Goal: Transaction & Acquisition: Purchase product/service

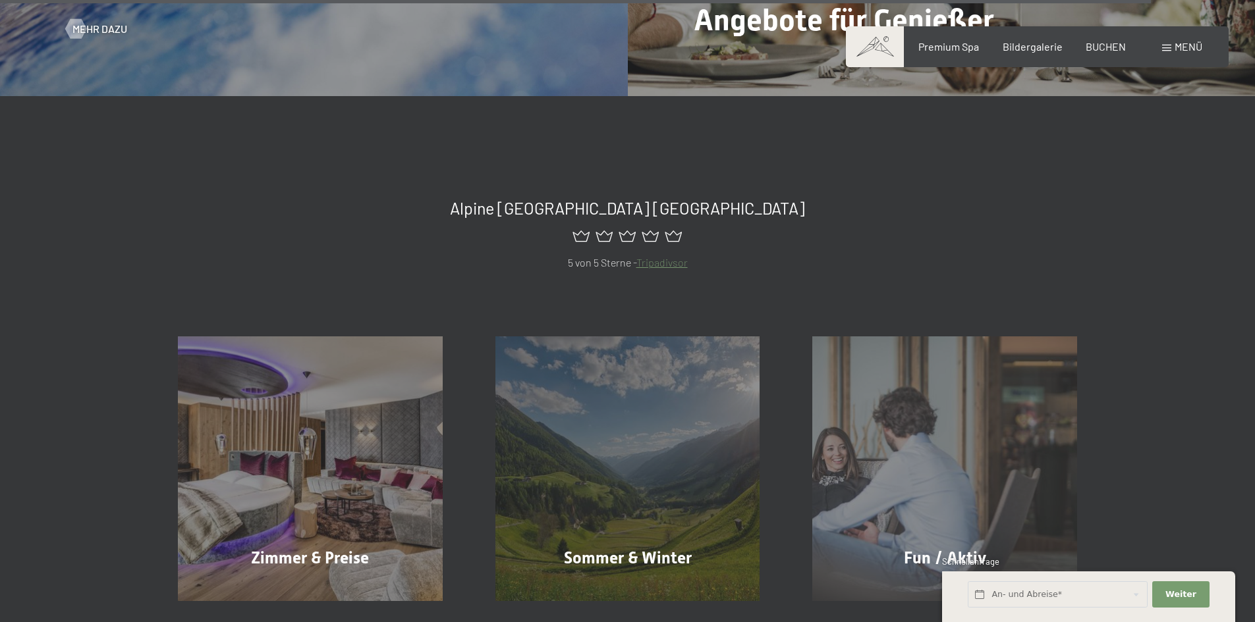
scroll to position [5919, 0]
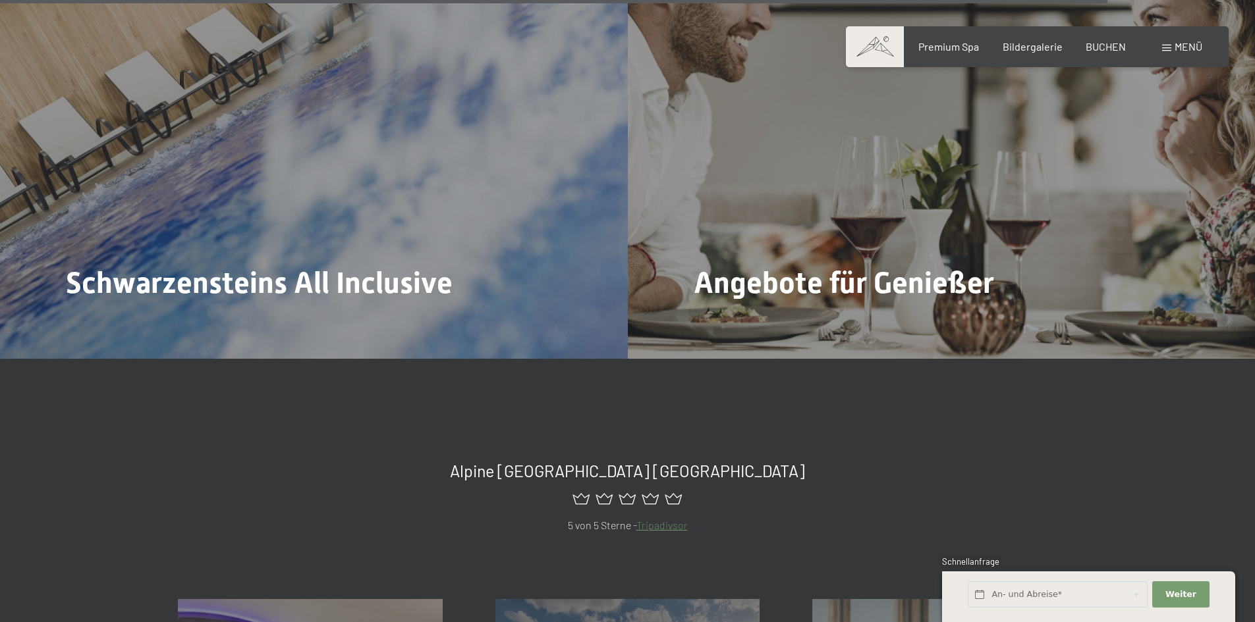
click at [1176, 51] on span "Menü" at bounding box center [1188, 46] width 28 height 13
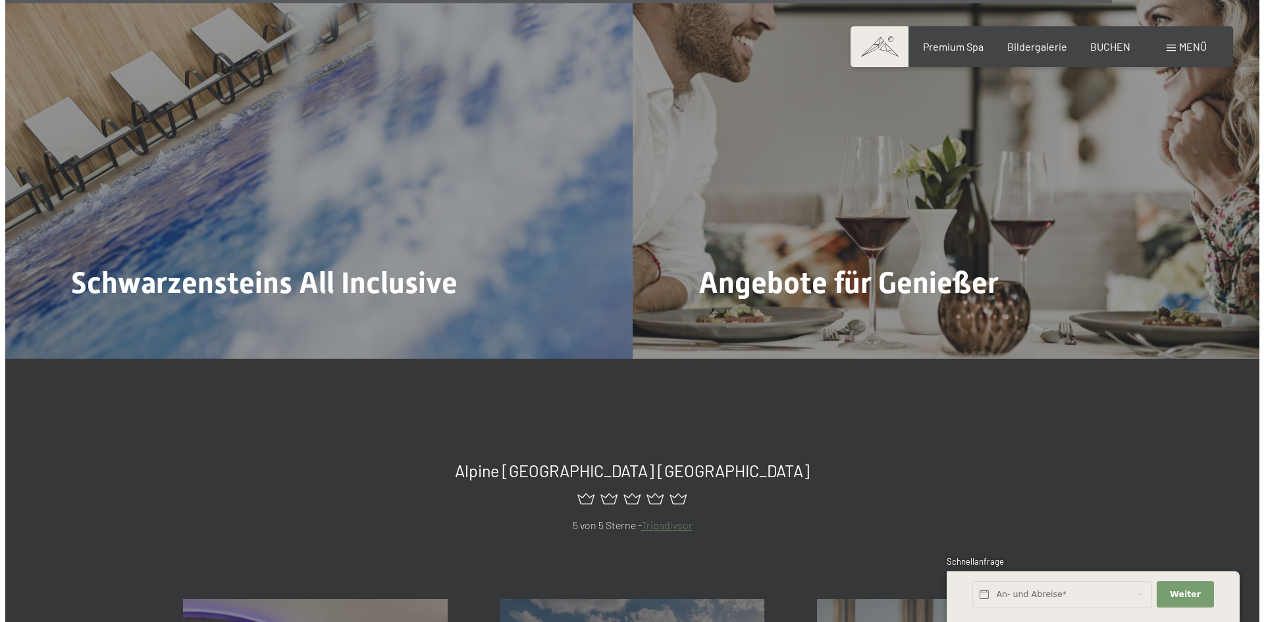
scroll to position [5944, 0]
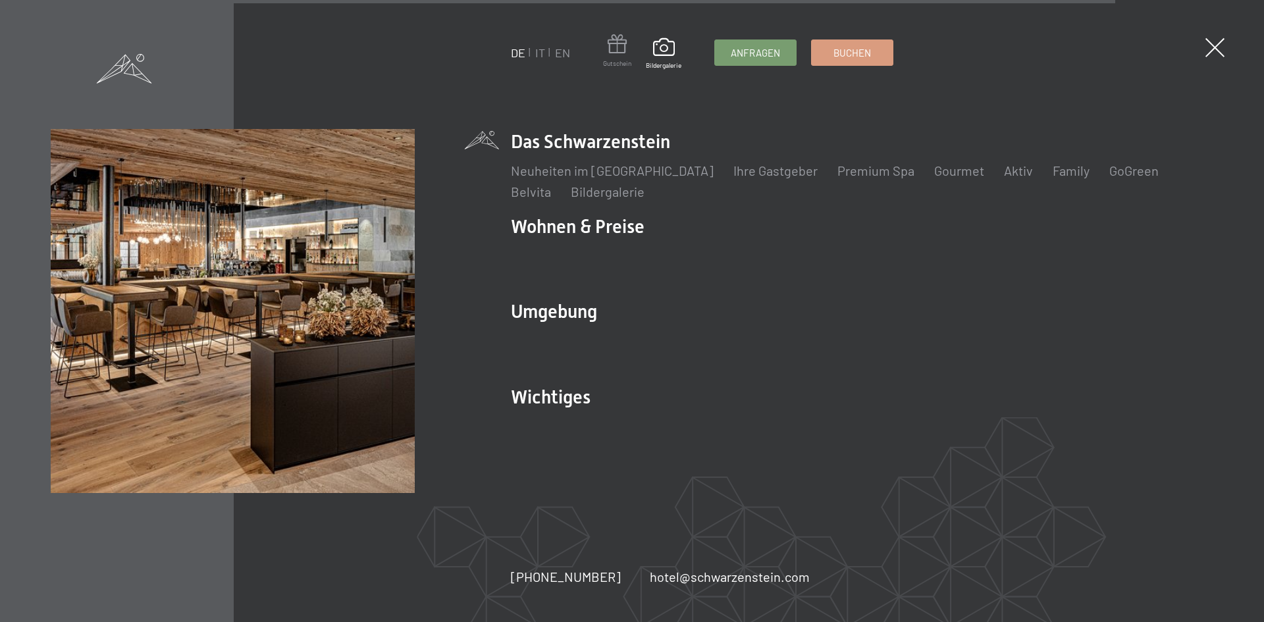
click at [618, 55] on span at bounding box center [617, 46] width 28 height 24
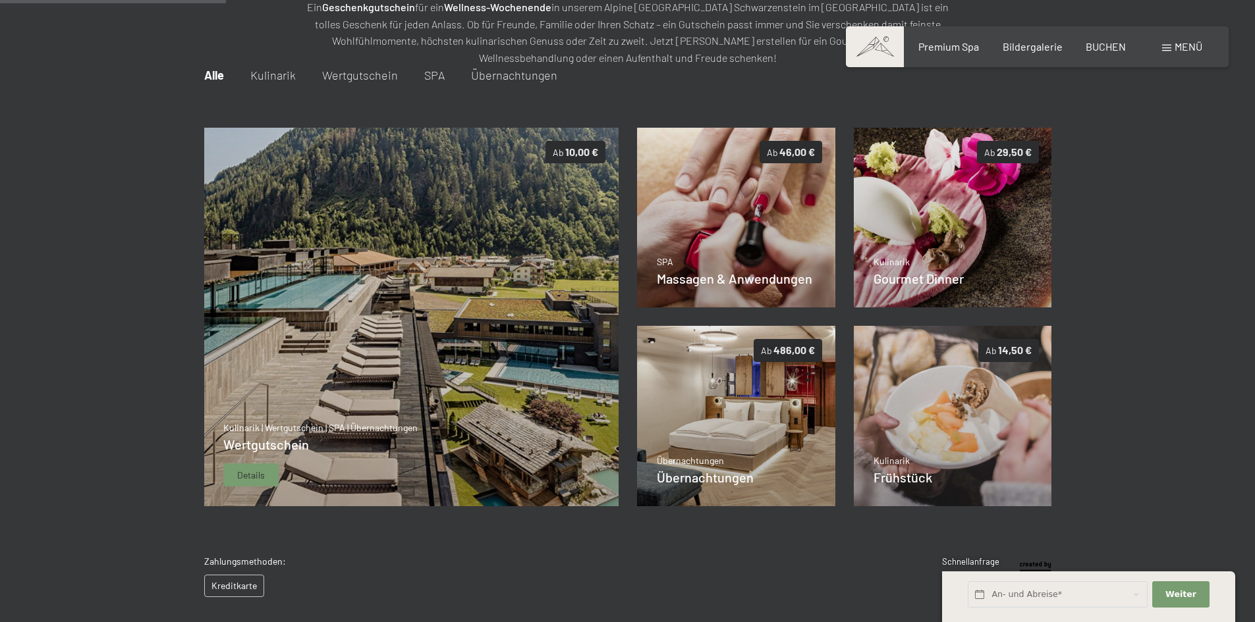
click at [381, 396] on img at bounding box center [411, 317] width 415 height 379
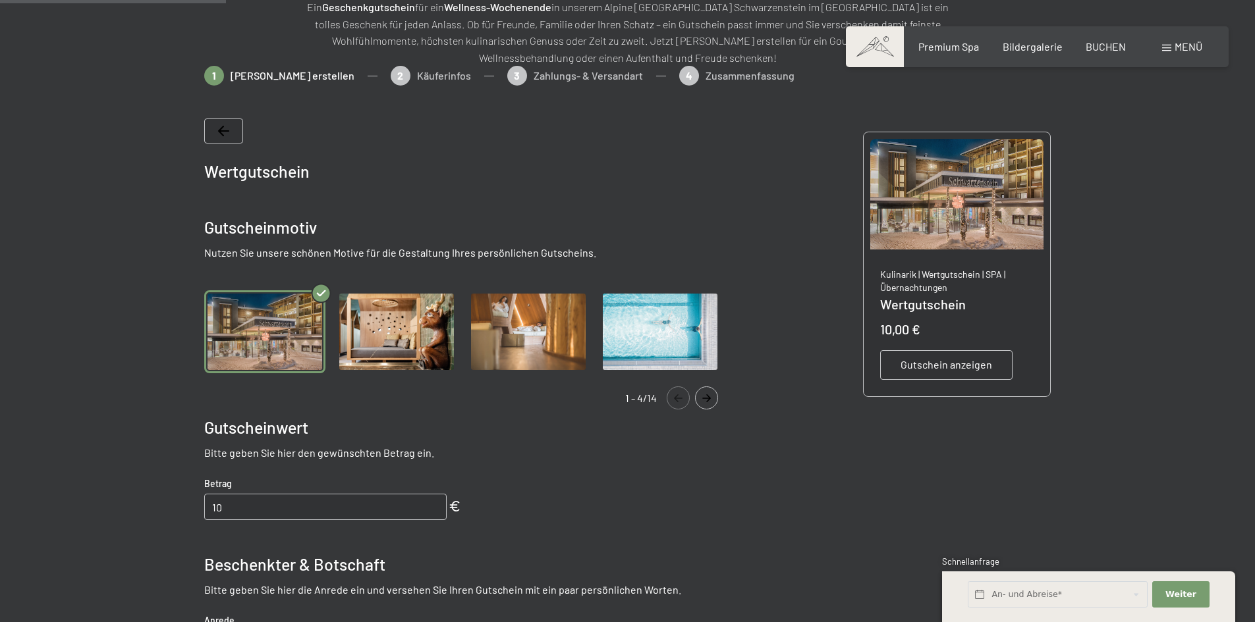
click at [255, 348] on img "Gallery" at bounding box center [264, 332] width 121 height 84
click at [373, 497] on input "10" at bounding box center [325, 507] width 242 height 26
type input "100"
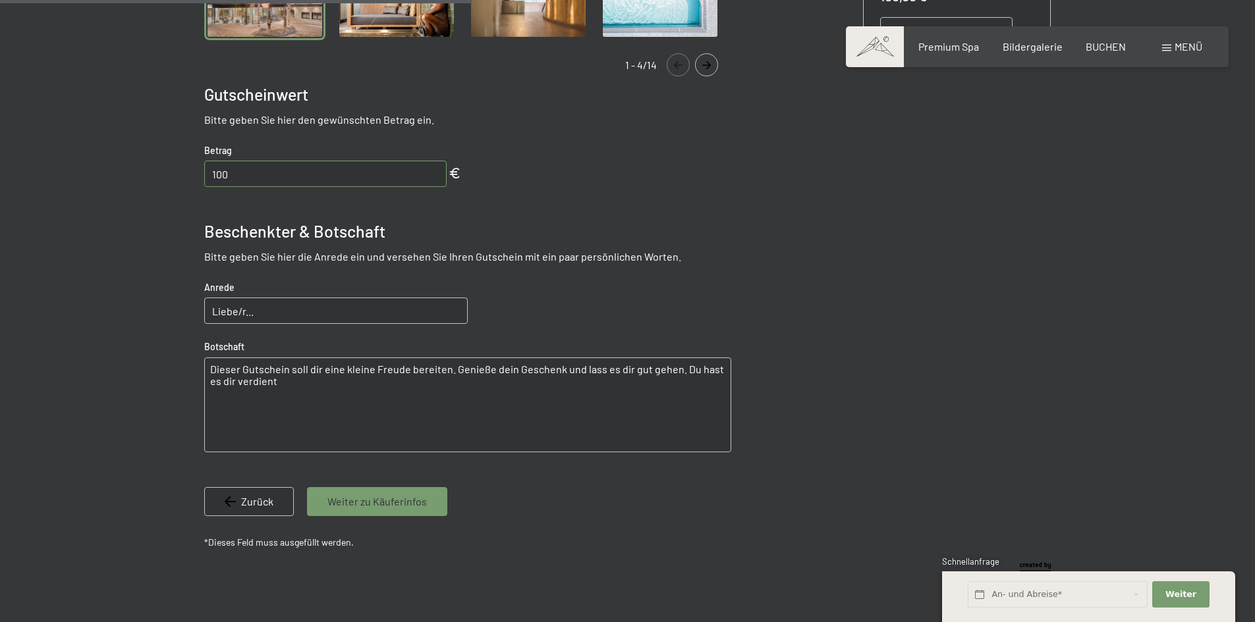
click at [402, 499] on span "Weiter zu Käuferinfos" at bounding box center [376, 502] width 99 height 14
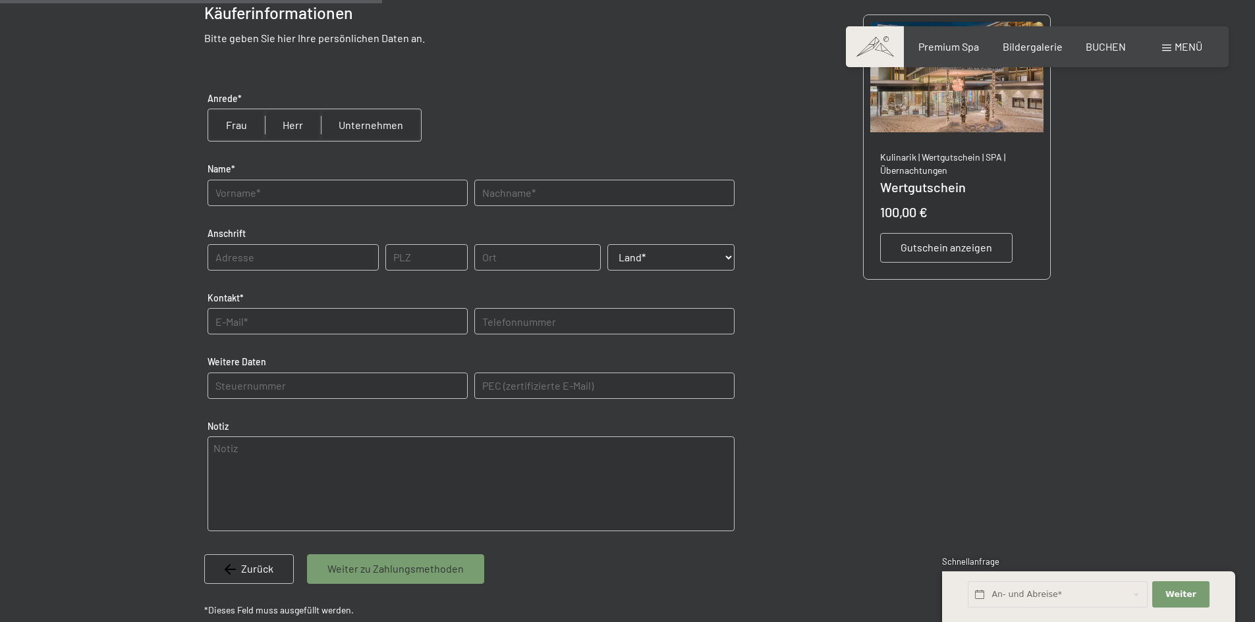
scroll to position [389, 0]
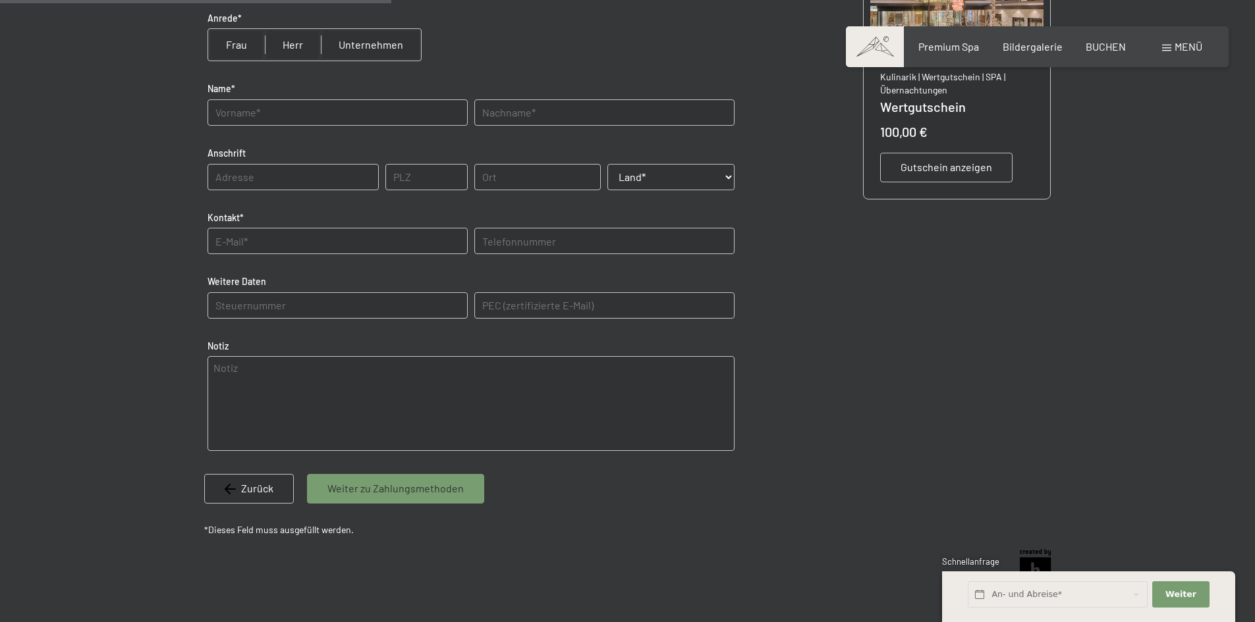
click at [220, 487] on div "Zurück" at bounding box center [249, 488] width 90 height 29
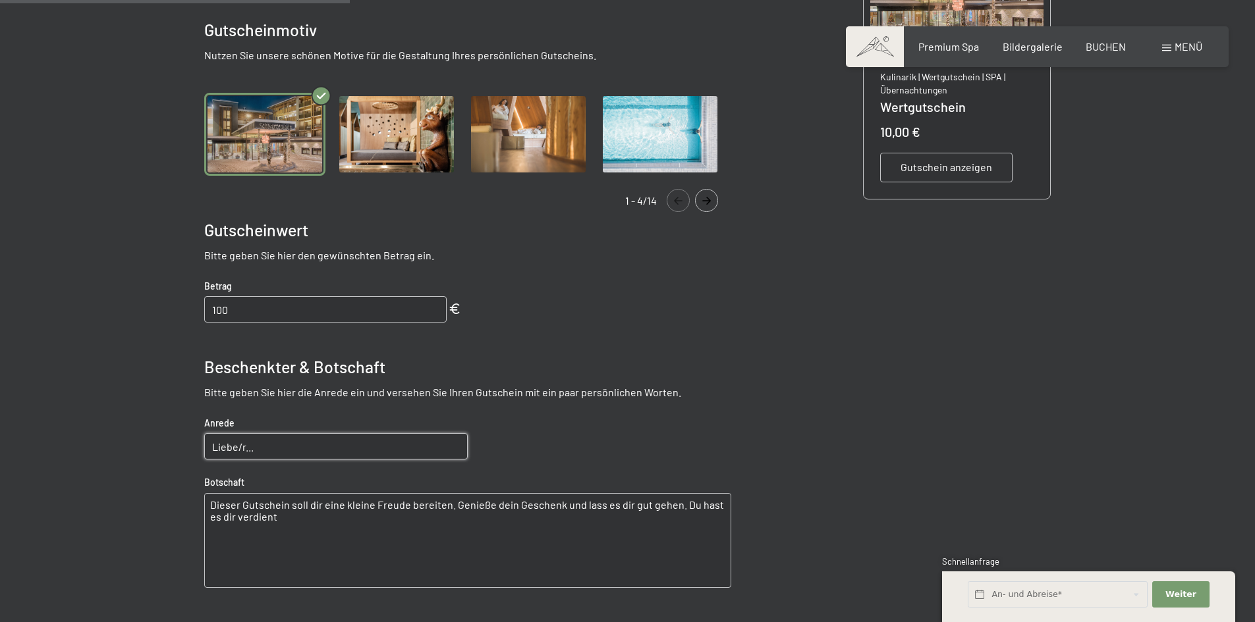
click at [285, 453] on input "Liebe/r..." at bounding box center [335, 446] width 263 height 26
type input "Lieber [PERSON_NAME]"
click at [204, 503] on textarea "Dieser Gutschein soll dir eine kleine Freude bereiten. Genieße dein Geschenk un…" at bounding box center [467, 540] width 527 height 95
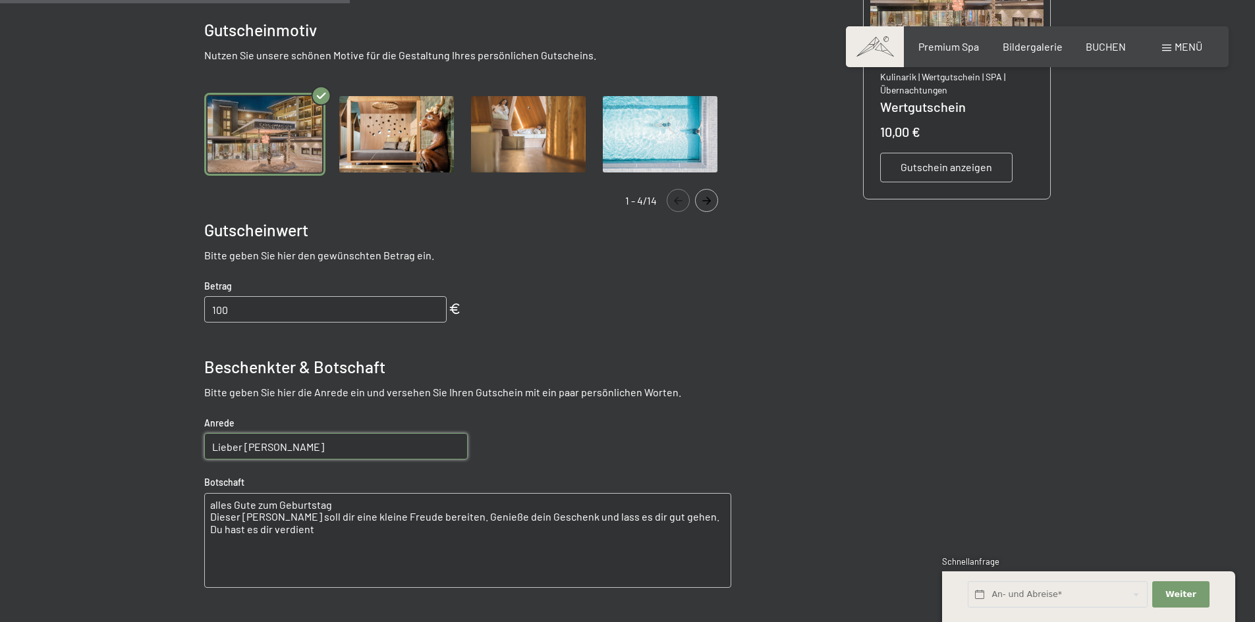
click at [448, 512] on textarea "alles Gute zum Geburtstag Dieser [PERSON_NAME] soll dir eine kleine Freude bere…" at bounding box center [467, 540] width 527 height 95
drag, startPoint x: 211, startPoint y: 551, endPoint x: 547, endPoint y: 553, distance: 335.9
click at [547, 553] on textarea "alles Gute zum Geburtstag Dieser [PERSON_NAME] soll dir eine kleine Freude bere…" at bounding box center [467, 540] width 527 height 95
click at [453, 516] on textarea "alles Gute zum Geburtstag Dieser [PERSON_NAME] soll dir eine kleine Freude bere…" at bounding box center [467, 540] width 527 height 95
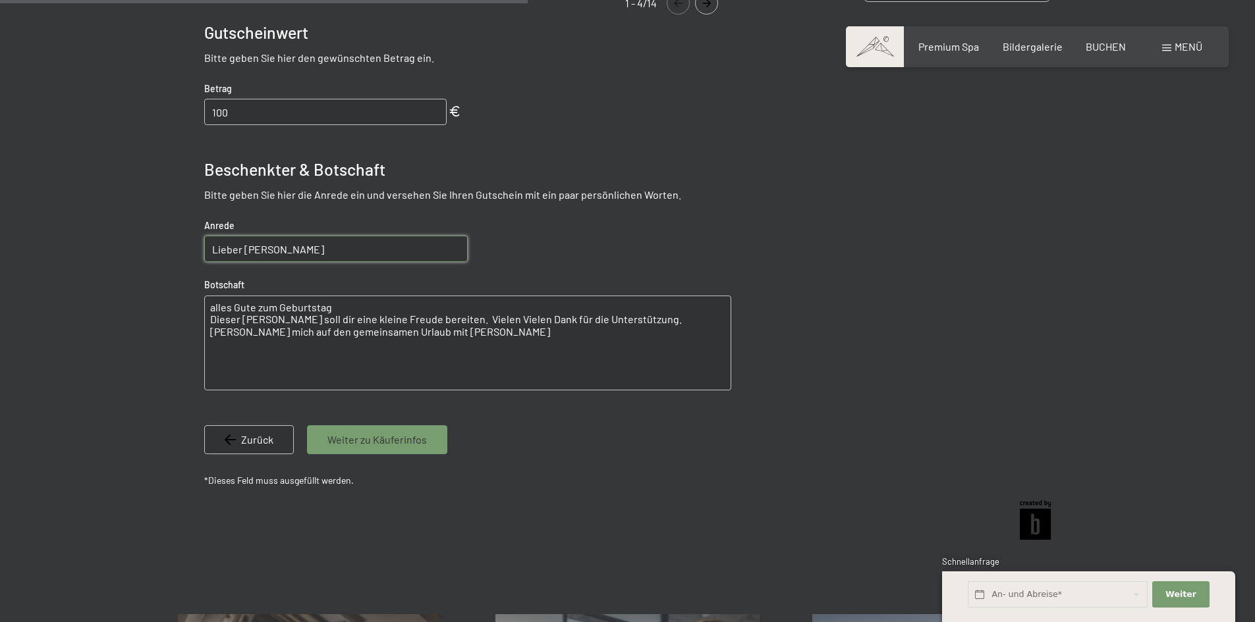
type textarea "alles Gute zum Geburtstag Dieser [PERSON_NAME] soll dir eine kleine Freude bere…"
click at [393, 441] on span "Weiter zu Käuferinfos" at bounding box center [376, 440] width 99 height 14
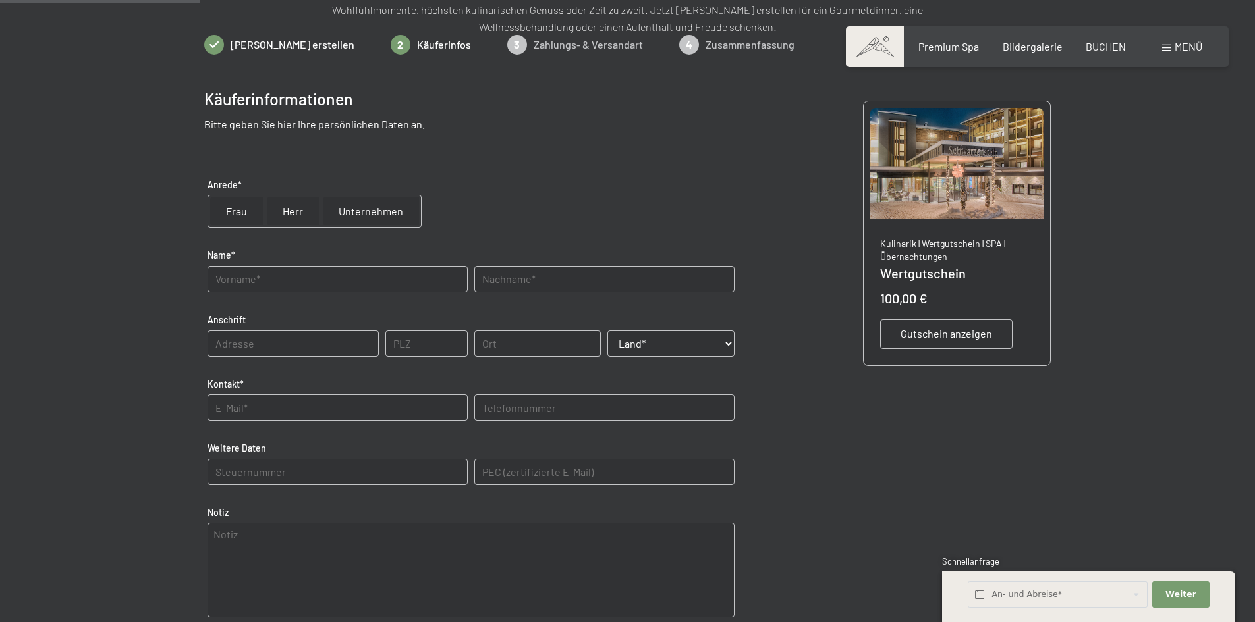
scroll to position [191, 0]
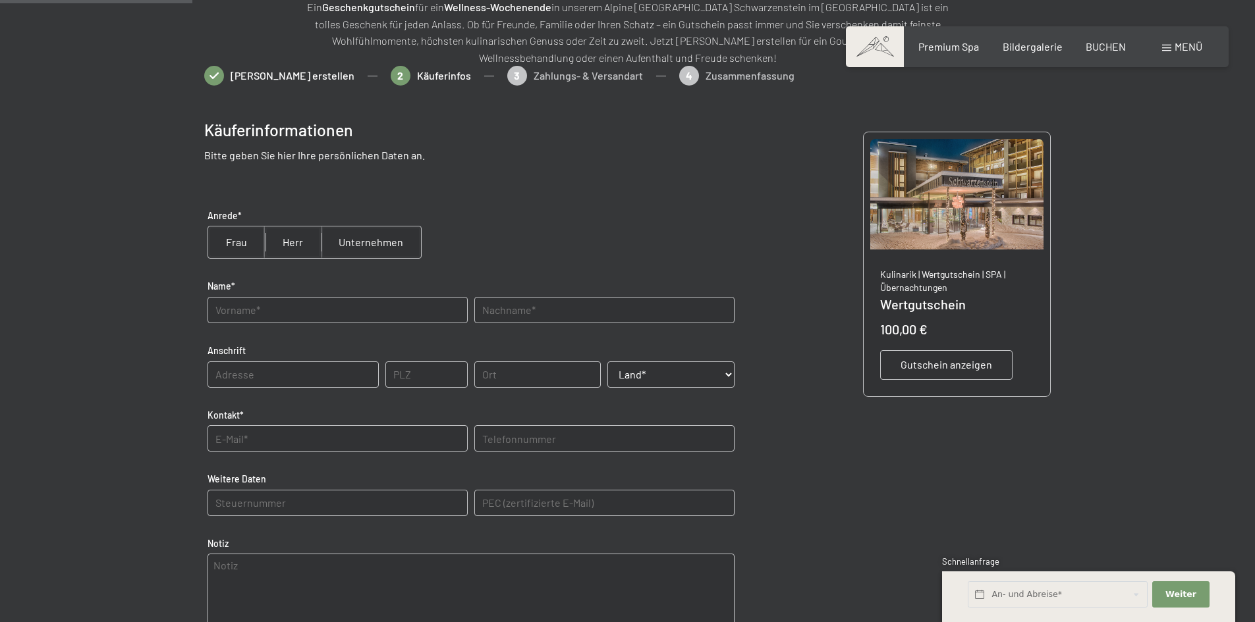
click at [291, 246] on input "radio" at bounding box center [293, 243] width 56 height 32
radio input "true"
click at [291, 304] on input "text" at bounding box center [337, 310] width 260 height 26
type input "[PERSON_NAME]"
click at [533, 317] on input "text" at bounding box center [604, 310] width 260 height 26
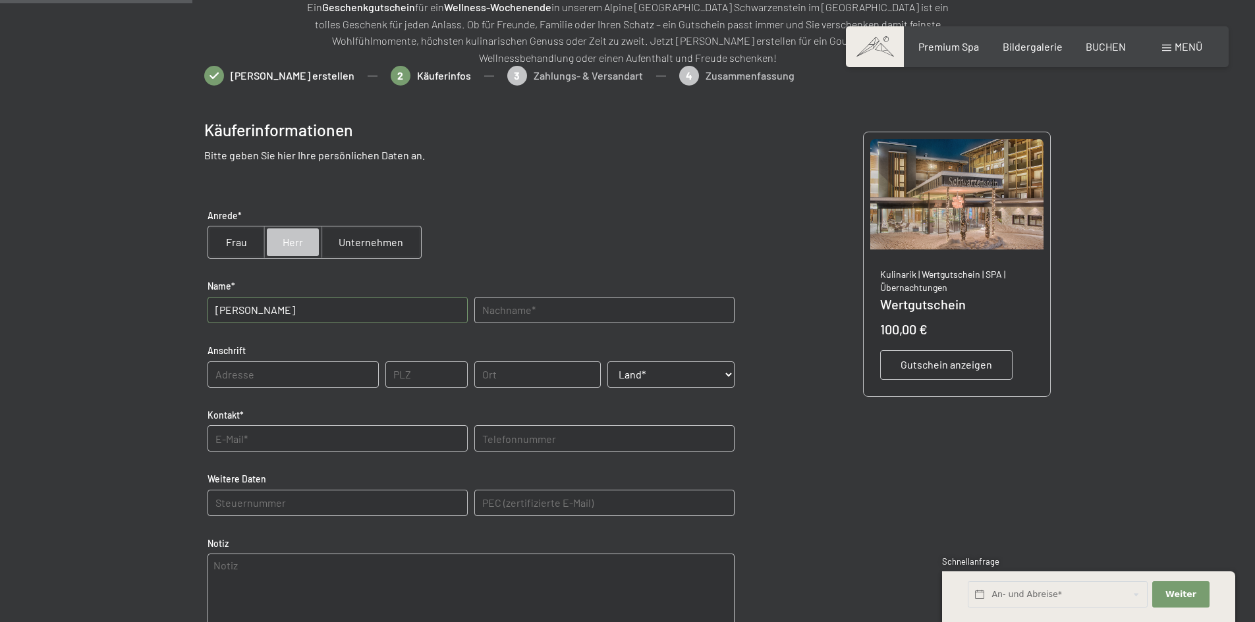
type input "Erbach"
type input "Mühlstr. 2"
type input "65604"
type input "Elz"
select select "DEU"
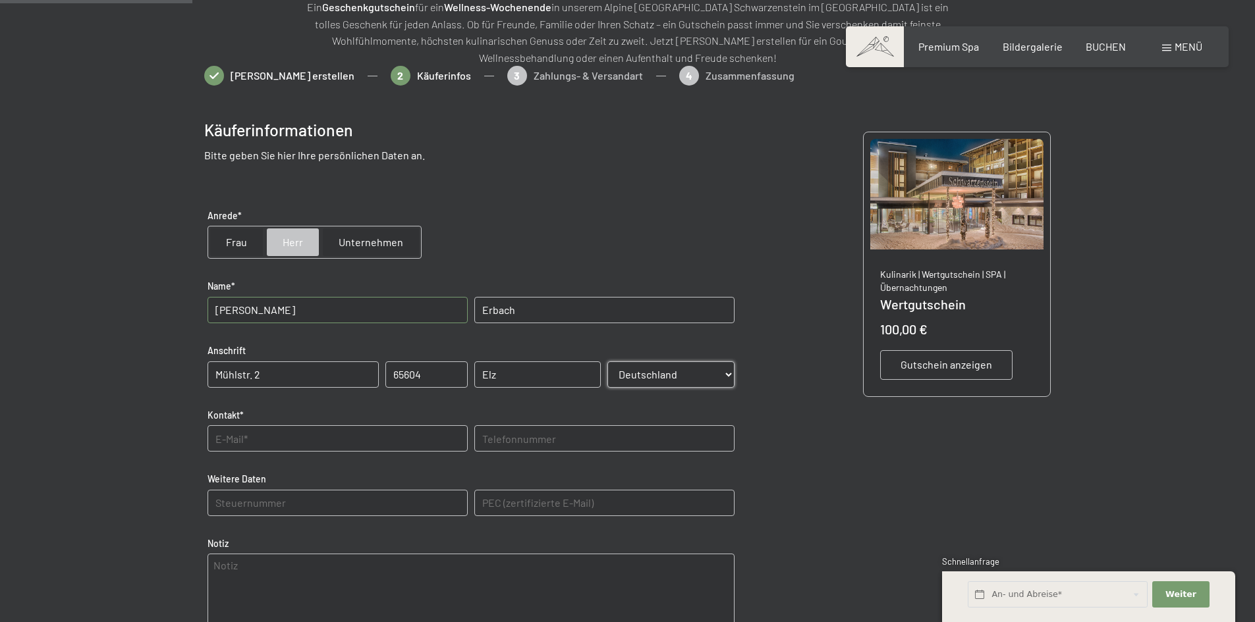
type input "[PERSON_NAME][EMAIL_ADDRESS][DOMAIN_NAME]"
type input "0643154049"
drag, startPoint x: 289, startPoint y: 376, endPoint x: 183, endPoint y: 377, distance: 106.0
click at [183, 377] on bn-voucher-app at bounding box center [627, 430] width 899 height 729
type input "[STREET_ADDRESS]"
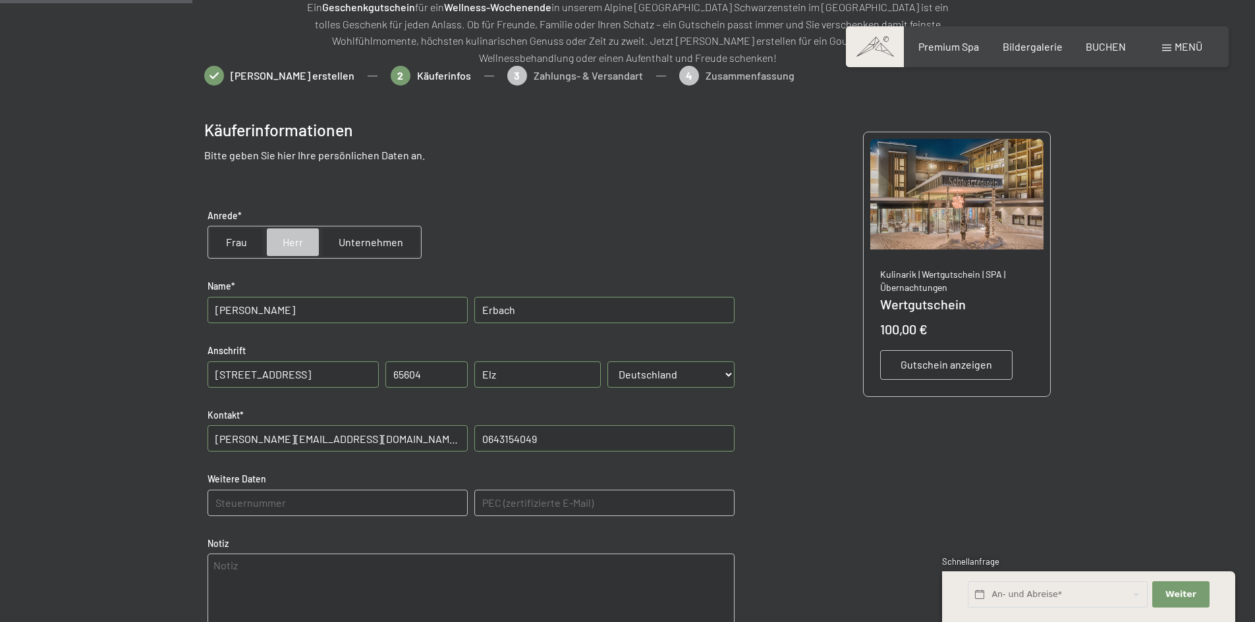
click at [935, 364] on span "Gutschein anzeigen" at bounding box center [946, 365] width 92 height 14
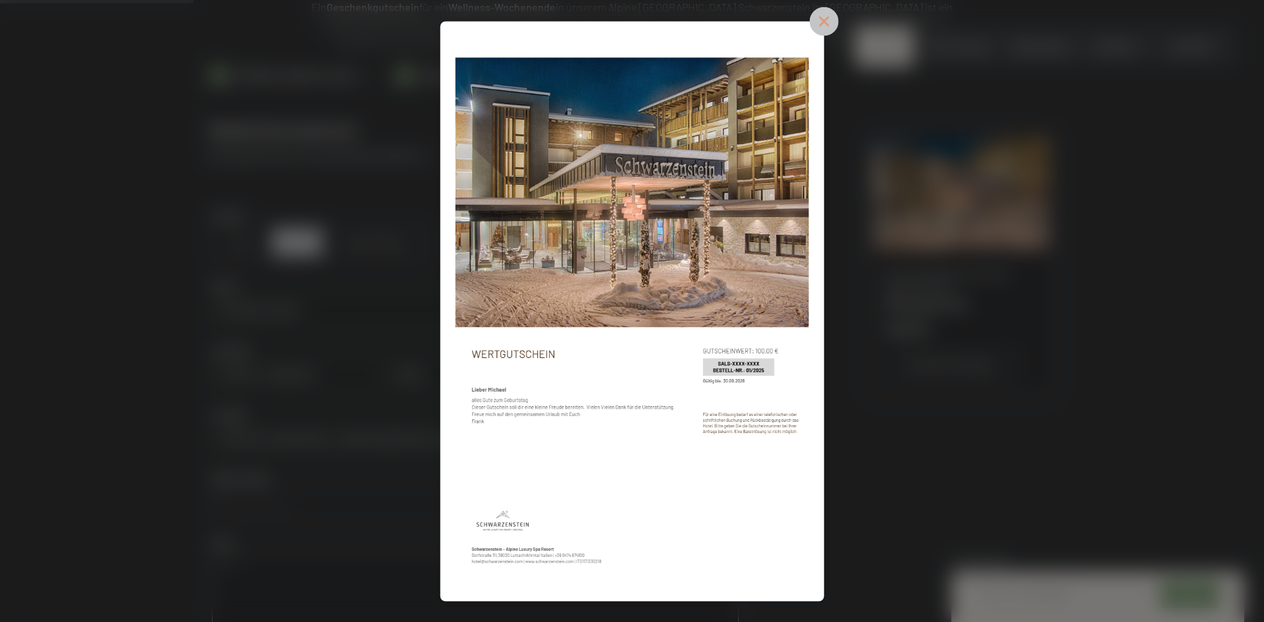
click at [820, 21] on icon at bounding box center [823, 21] width 29 height 29
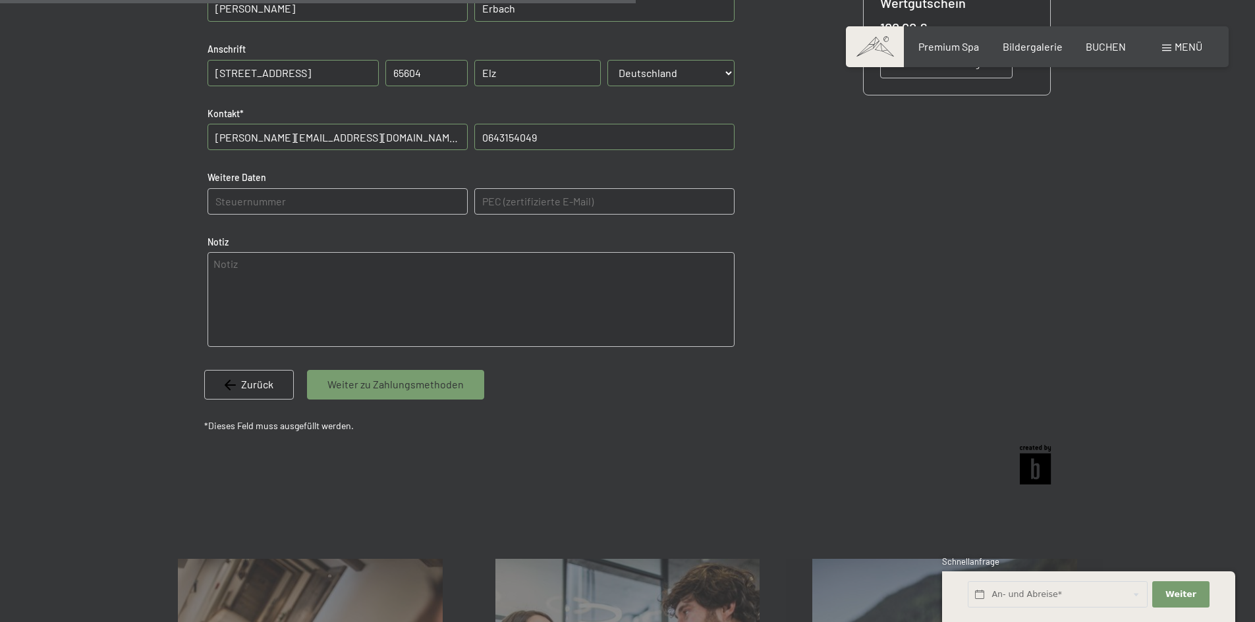
scroll to position [454, 0]
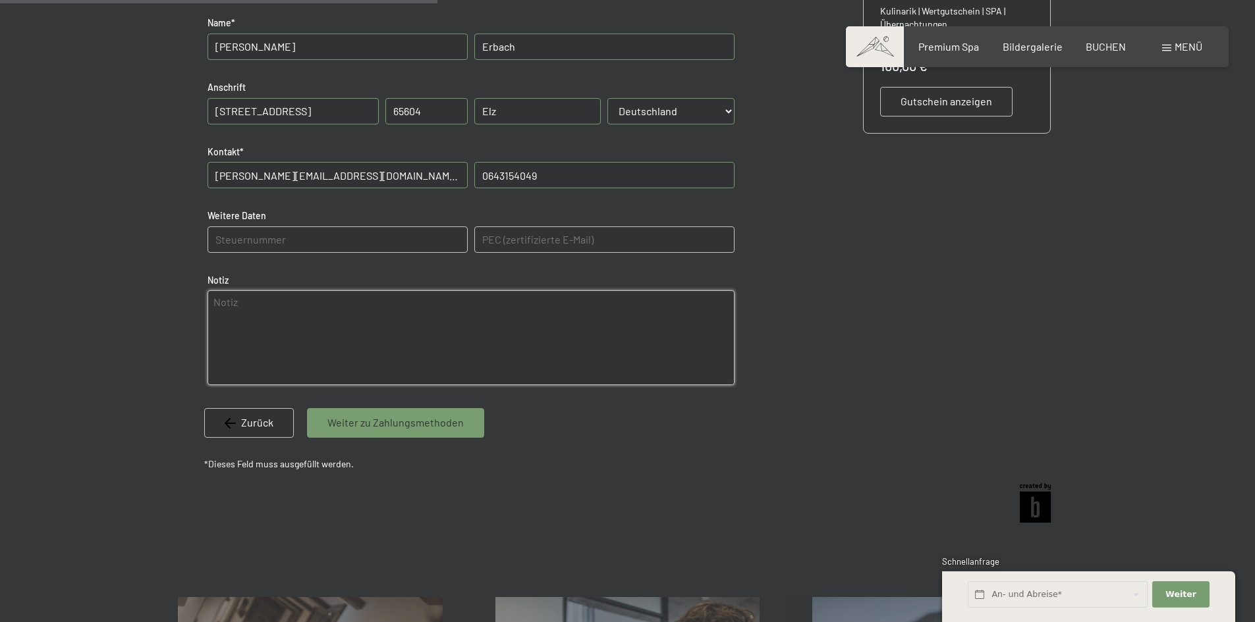
click at [339, 311] on textarea at bounding box center [470, 337] width 527 height 95
type textarea "[PERSON_NAME] bitte um Zusendung des Gutscheines. Vielen Dank"
click at [412, 420] on span "Weiter zu Zahlungsmethoden" at bounding box center [395, 423] width 136 height 14
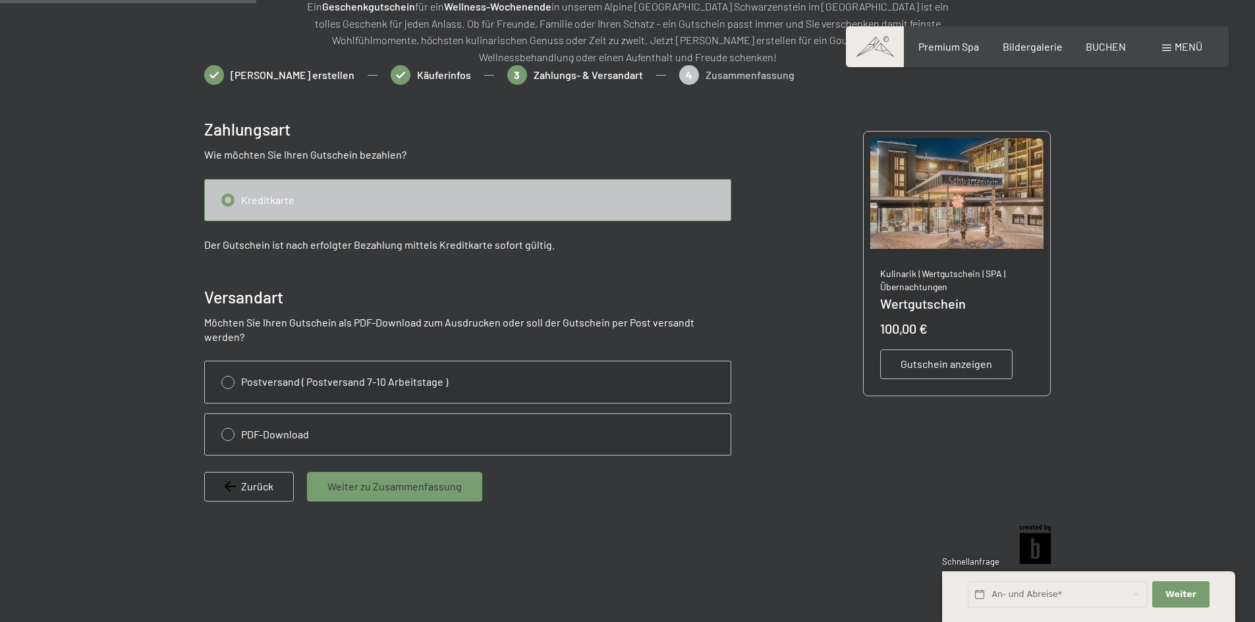
scroll to position [191, 0]
click at [228, 203] on input "radio" at bounding box center [468, 200] width 526 height 41
click at [228, 199] on input "radio" at bounding box center [468, 200] width 526 height 41
click at [229, 368] on input "radio" at bounding box center [468, 382] width 526 height 41
radio input "true"
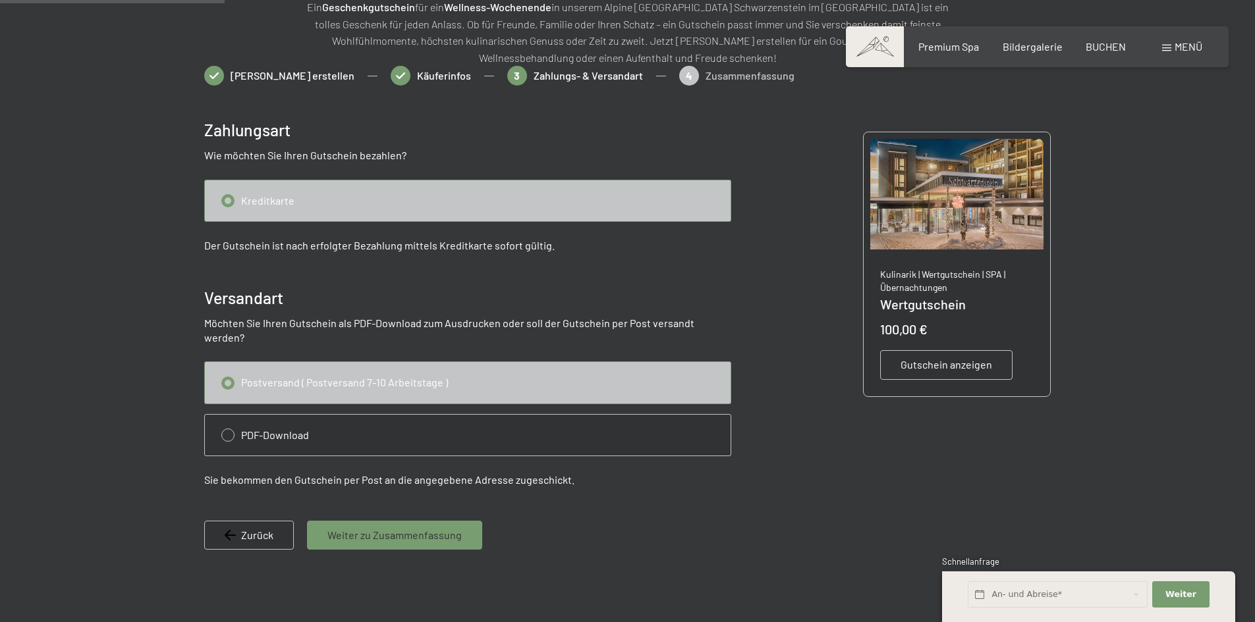
click at [393, 528] on span "Weiter zu Zusammenfassung" at bounding box center [394, 535] width 134 height 14
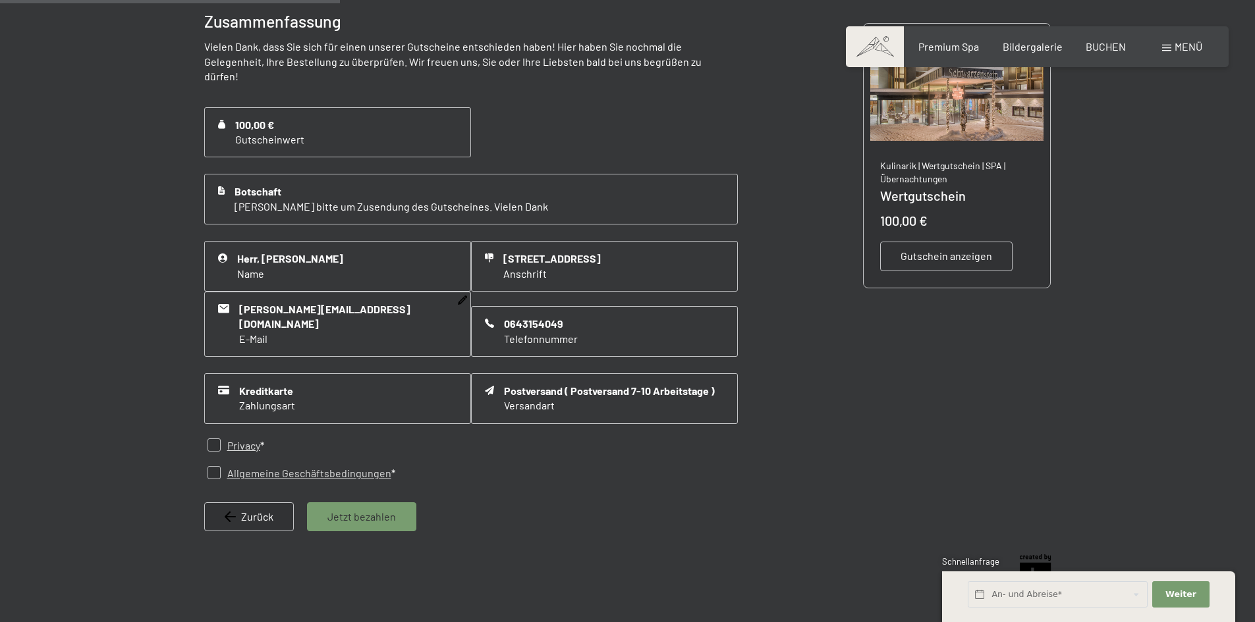
scroll to position [323, 0]
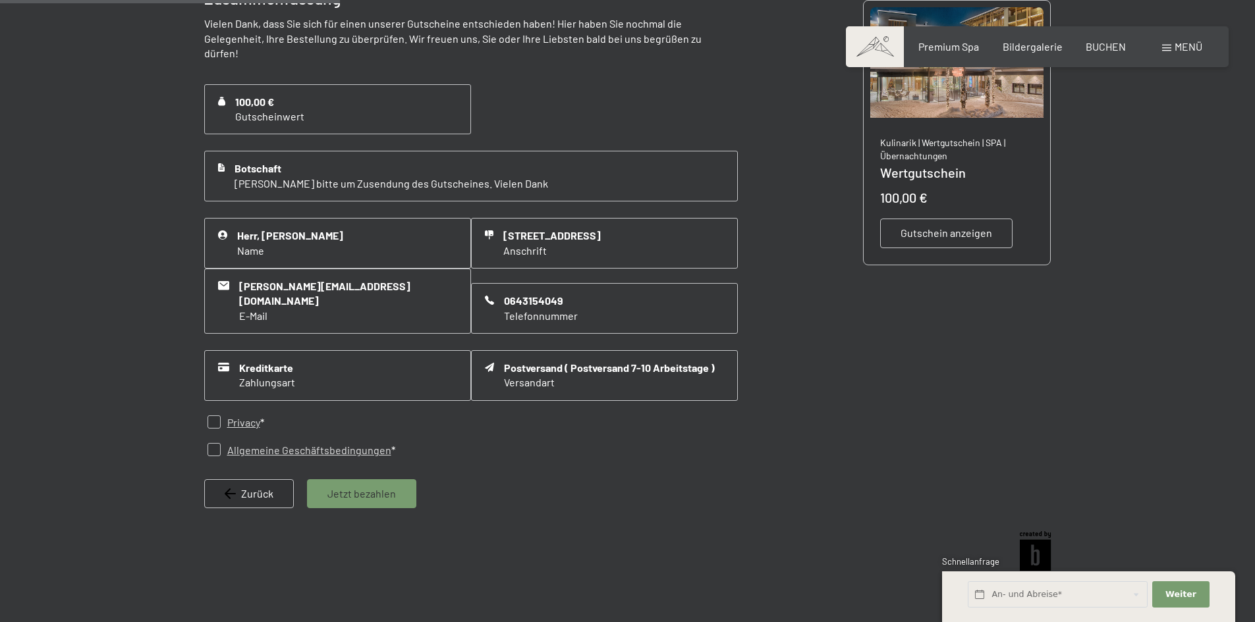
click at [219, 443] on input "checkbox" at bounding box center [213, 449] width 13 height 13
checkbox input "true"
click at [208, 416] on input "checkbox" at bounding box center [213, 422] width 13 height 13
checkbox input "true"
click at [352, 487] on span "Jetzt bezahlen" at bounding box center [361, 494] width 68 height 14
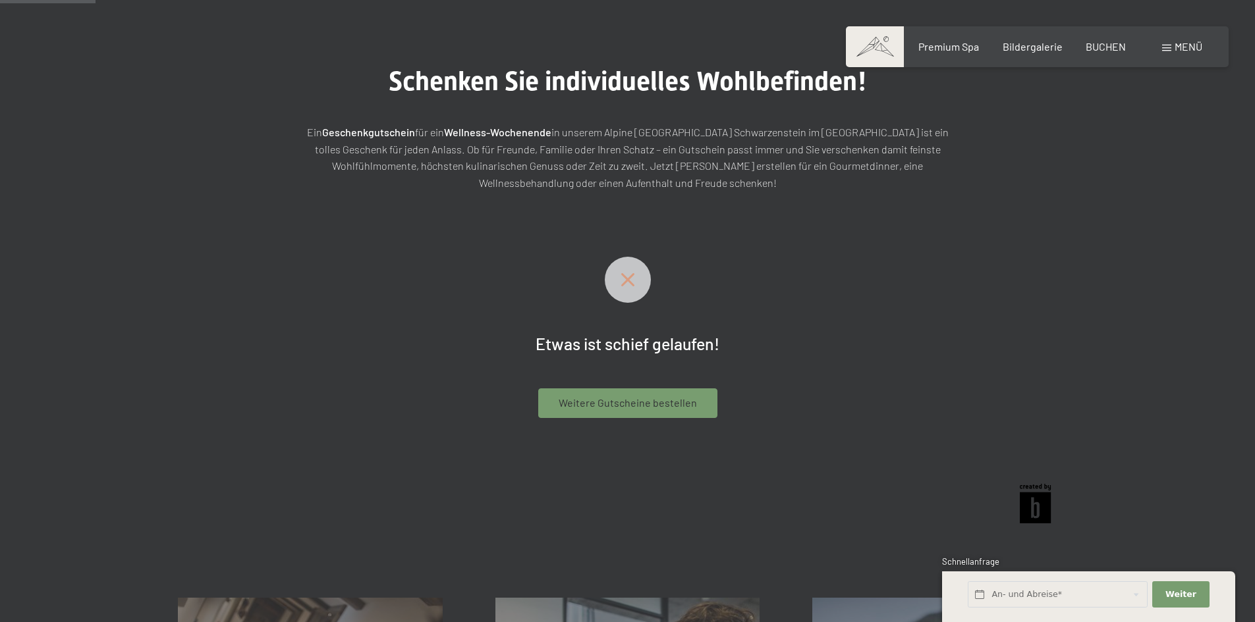
scroll to position [132, 0]
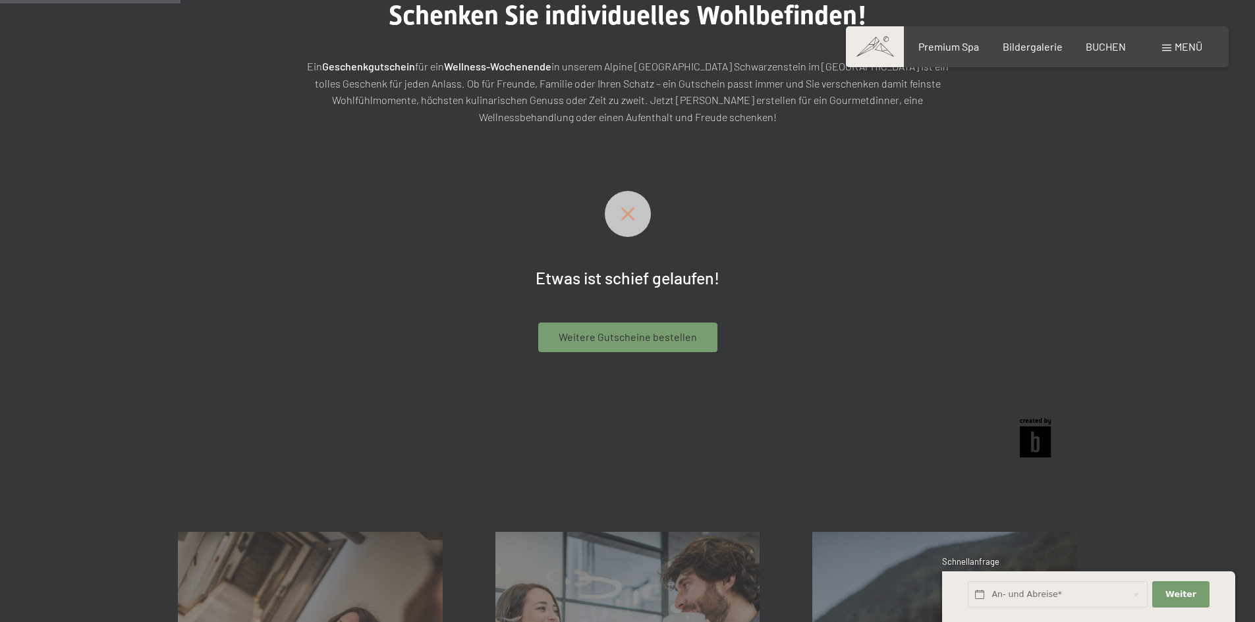
click at [630, 219] on icon at bounding box center [628, 213] width 46 height 13
click at [630, 335] on span "Weitere Gutscheine bestellen" at bounding box center [627, 337] width 138 height 14
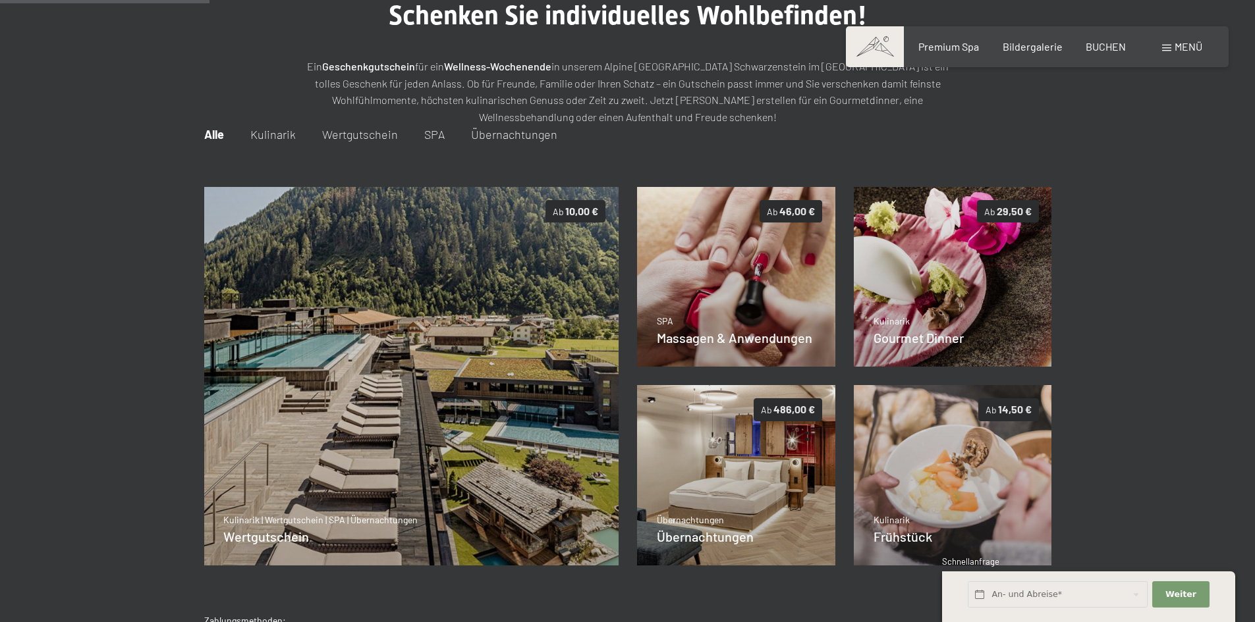
scroll to position [191, 0]
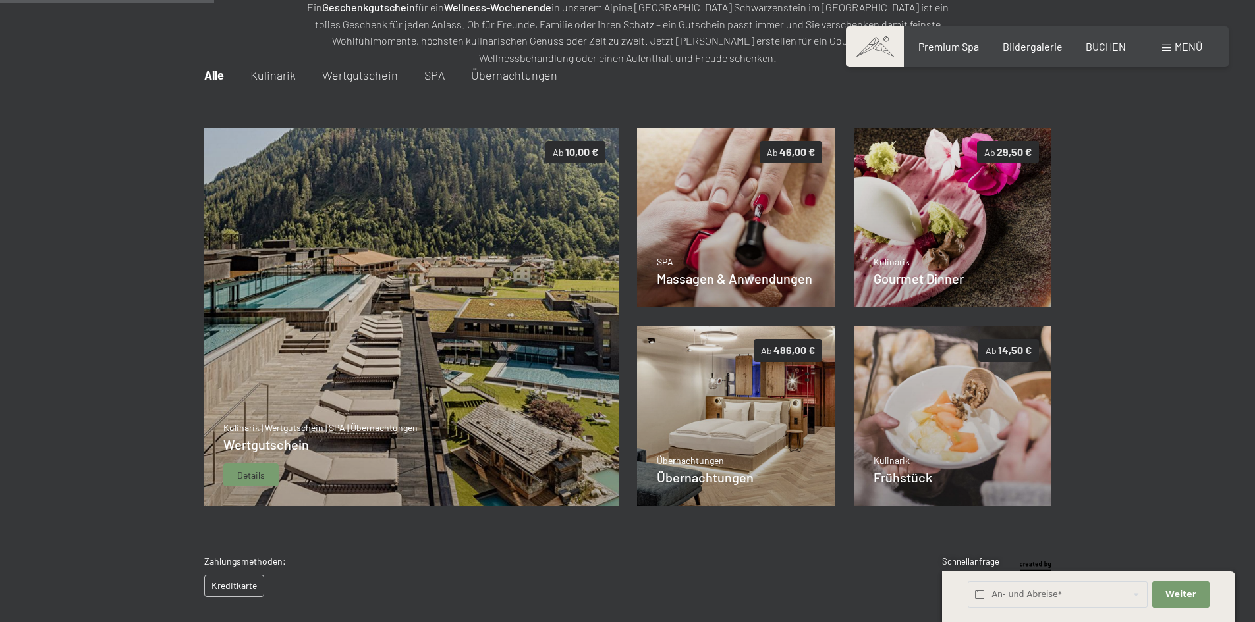
click at [262, 467] on div "Details" at bounding box center [250, 476] width 55 height 24
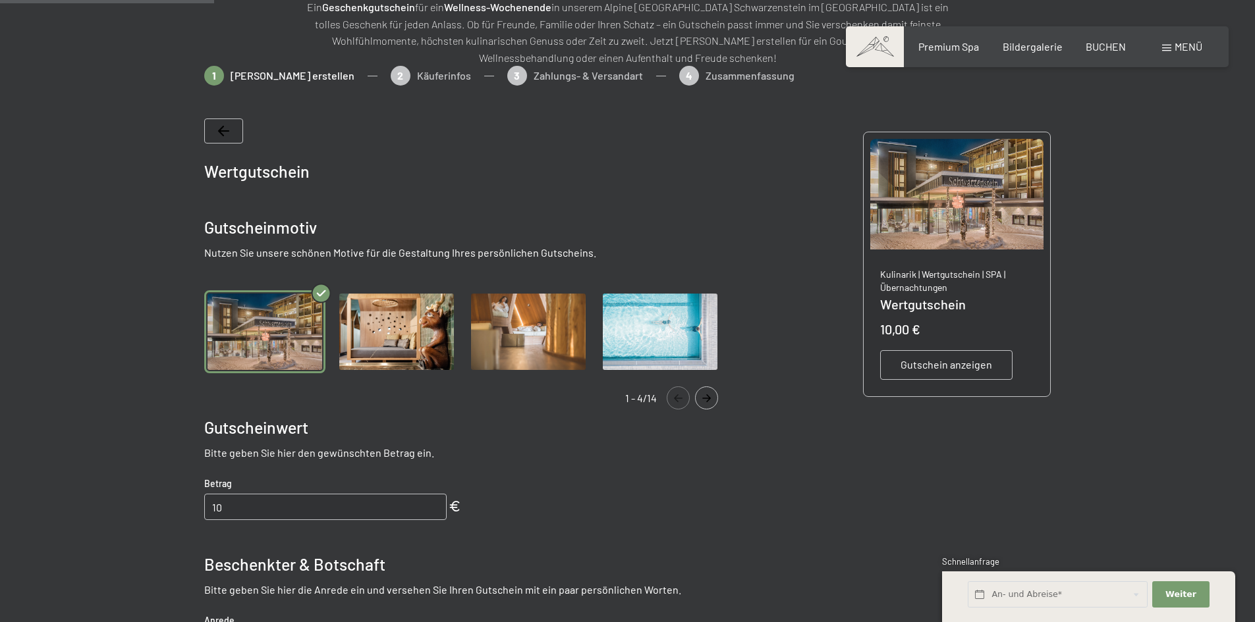
click at [709, 404] on button "Navigate to next slide" at bounding box center [706, 398] width 23 height 23
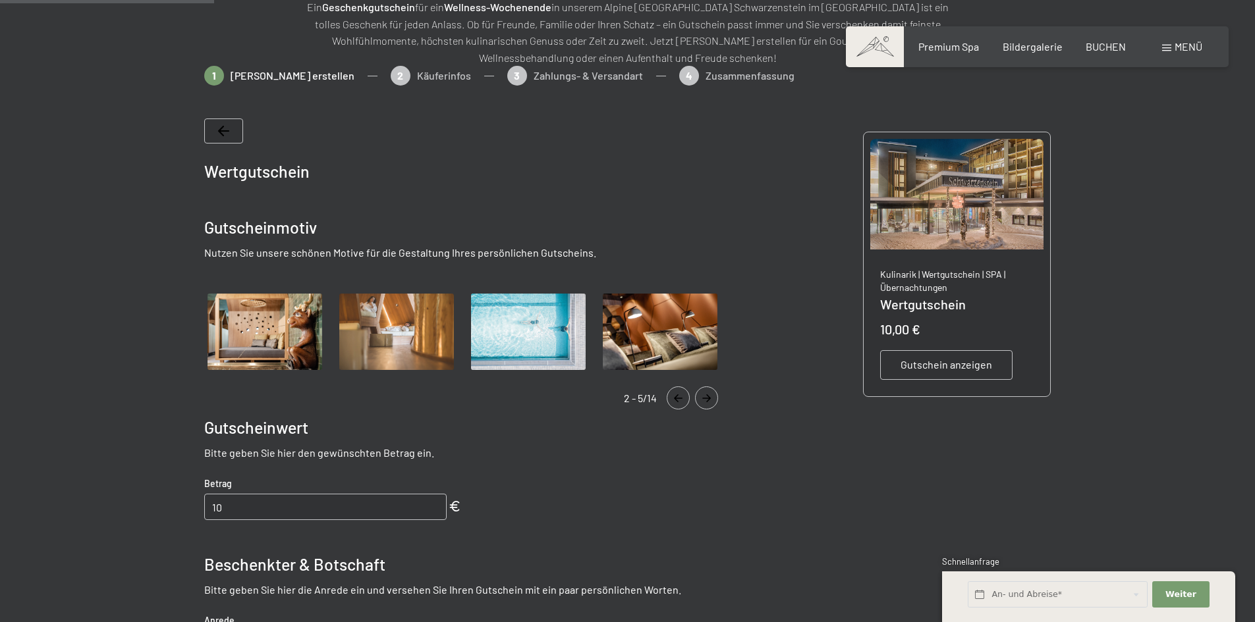
click at [709, 404] on button "Navigate to next slide" at bounding box center [706, 398] width 23 height 23
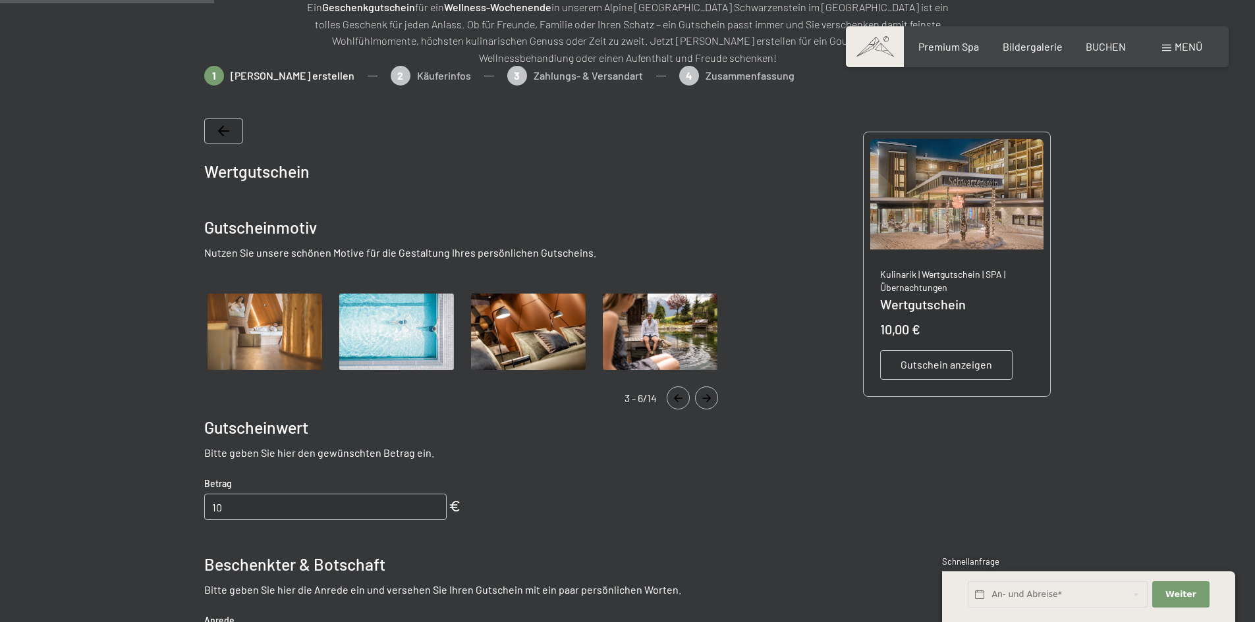
click at [709, 404] on button "Navigate to next slide" at bounding box center [706, 398] width 23 height 23
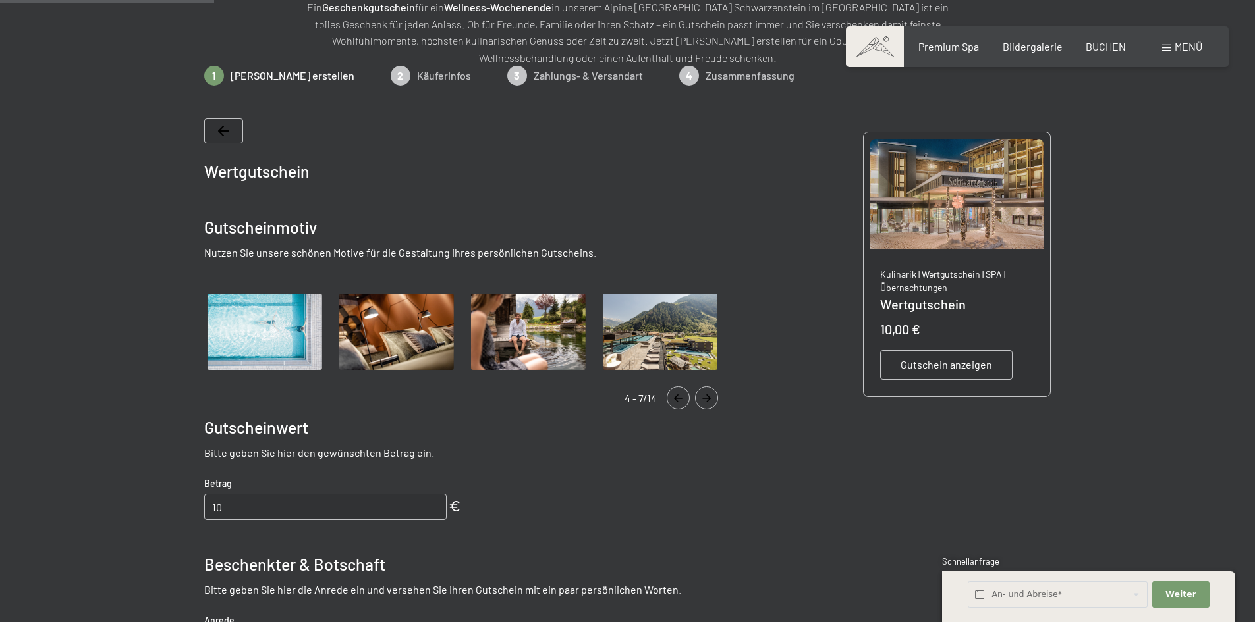
click at [709, 404] on button "Navigate to next slide" at bounding box center [706, 398] width 23 height 23
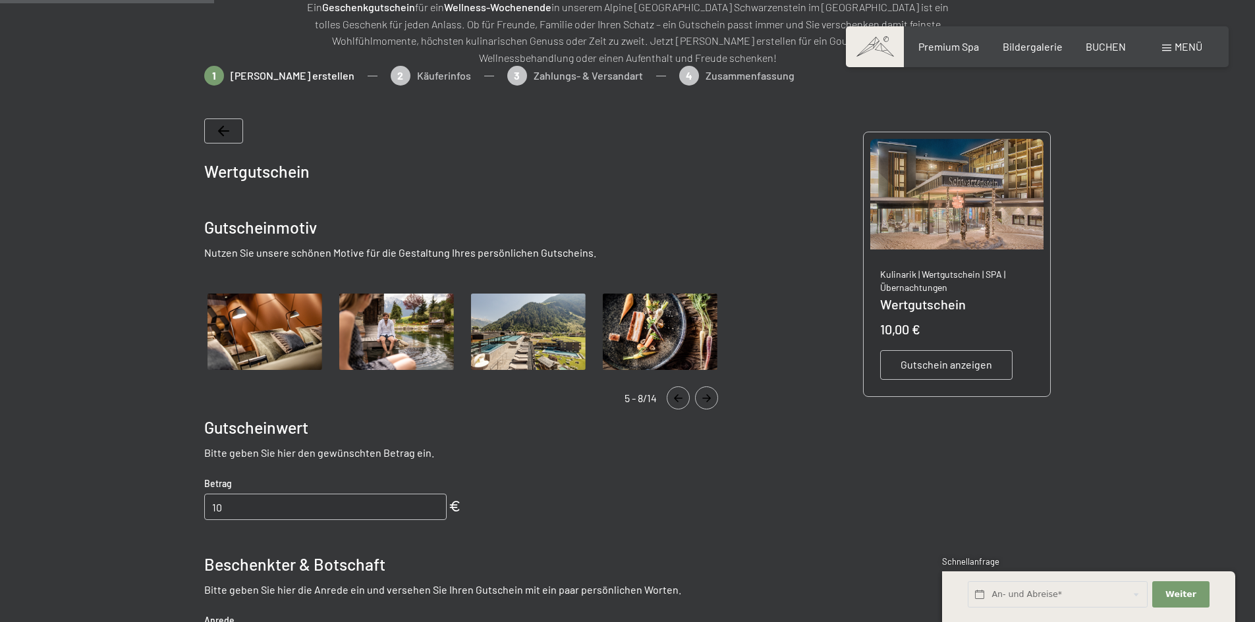
click at [709, 404] on button "Navigate to next slide" at bounding box center [706, 398] width 23 height 23
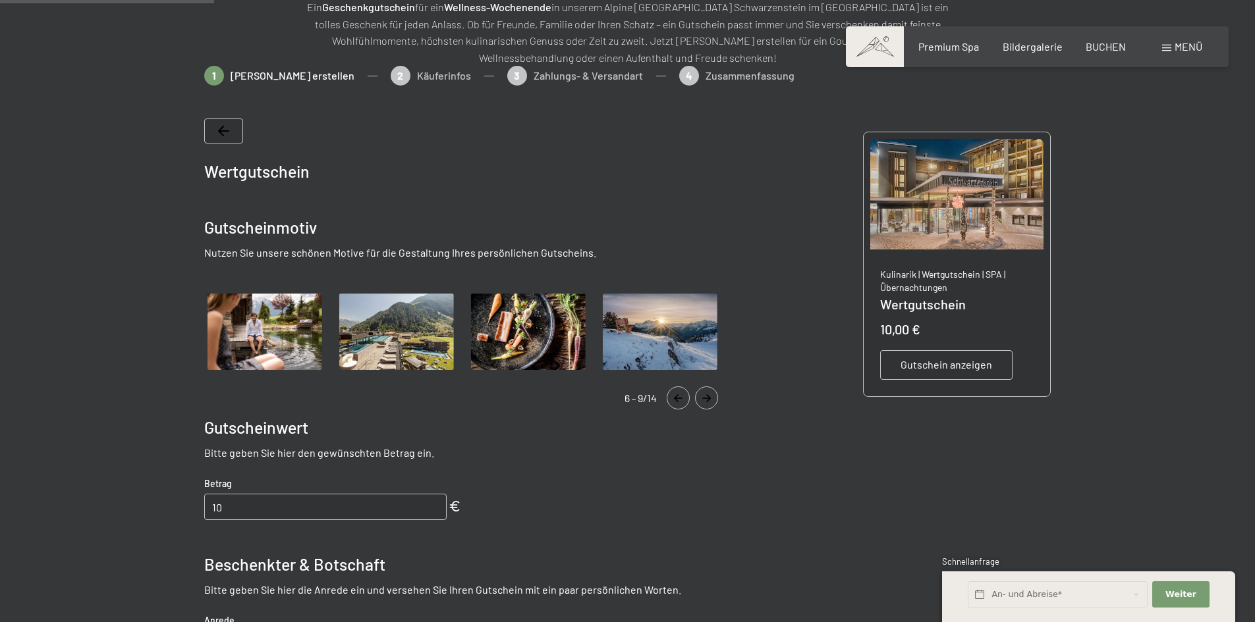
click at [709, 404] on button "Navigate to next slide" at bounding box center [706, 398] width 23 height 23
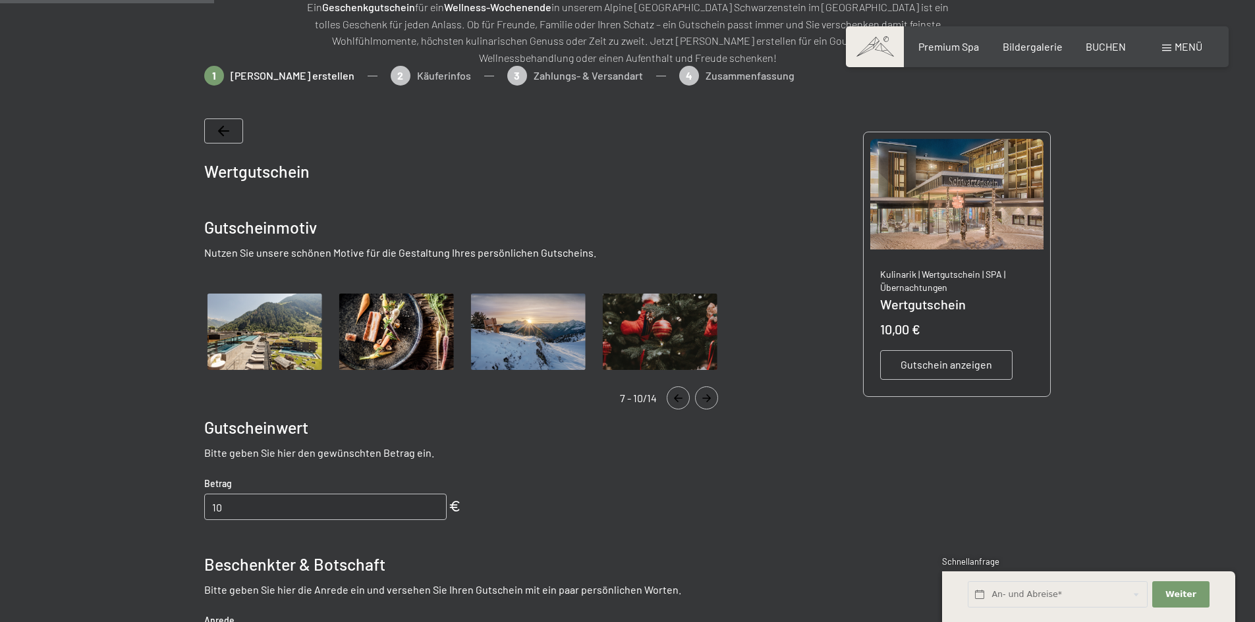
click at [709, 404] on button "Navigate to next slide" at bounding box center [706, 398] width 23 height 23
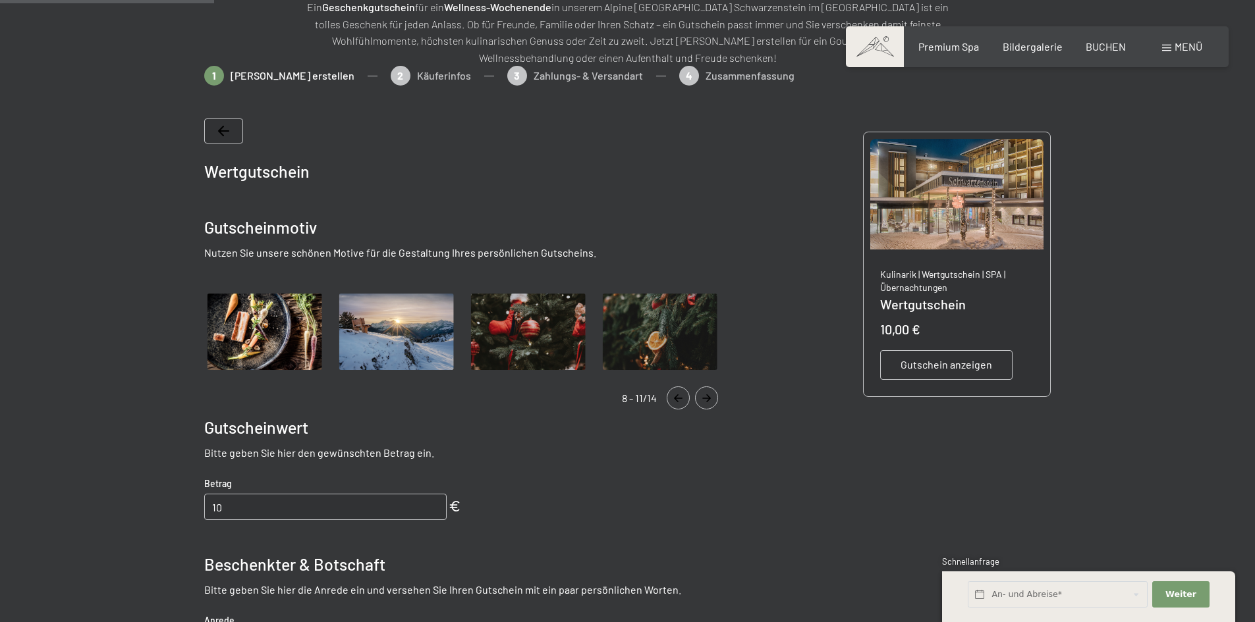
click at [709, 404] on button "Navigate to next slide" at bounding box center [706, 398] width 23 height 23
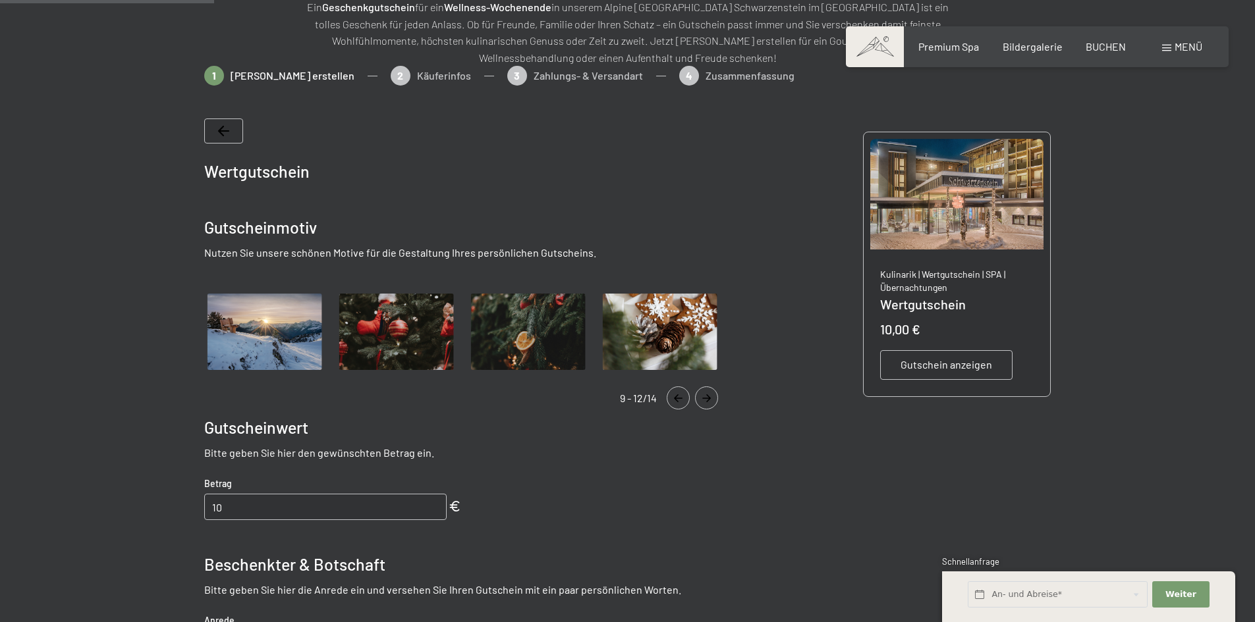
click at [709, 404] on button "Navigate to next slide" at bounding box center [706, 398] width 23 height 23
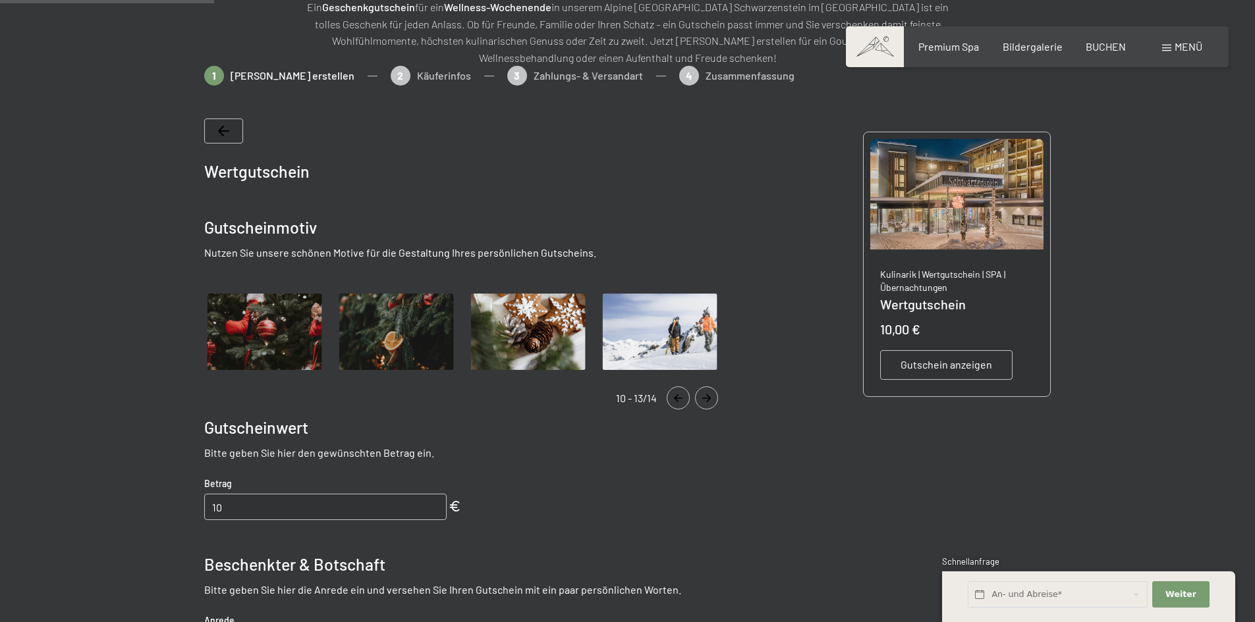
click at [709, 404] on button "Navigate to next slide" at bounding box center [706, 398] width 23 height 23
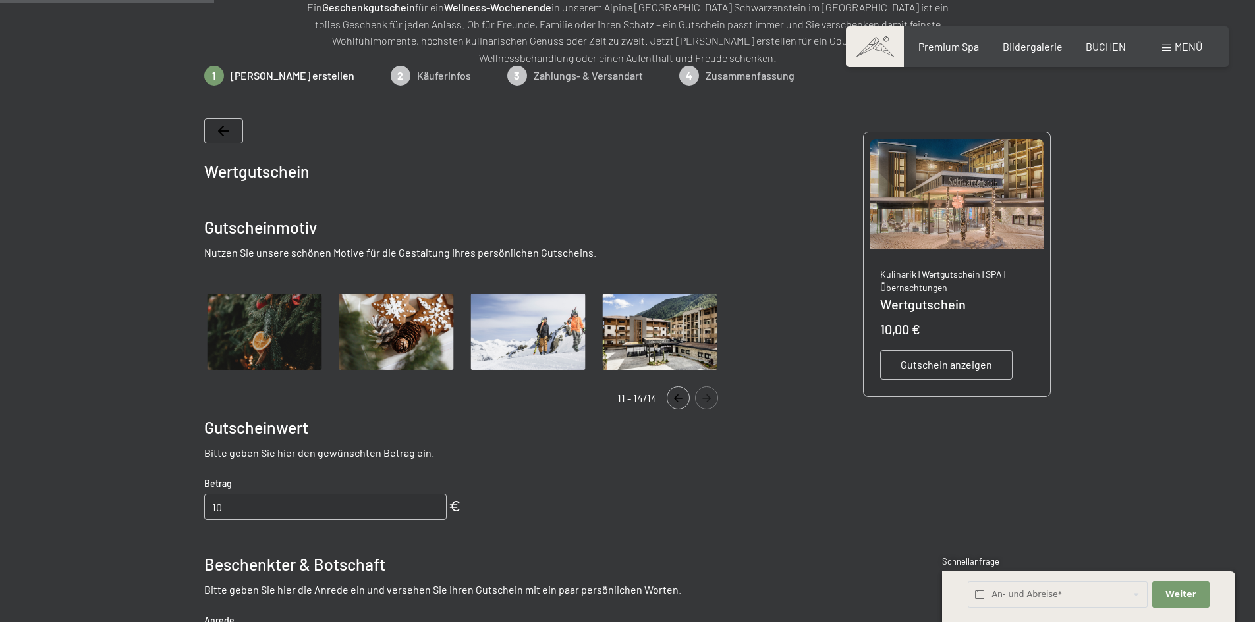
click at [709, 404] on button "Navigate to next slide" at bounding box center [706, 398] width 23 height 23
click at [665, 348] on img "Gallery" at bounding box center [659, 332] width 121 height 84
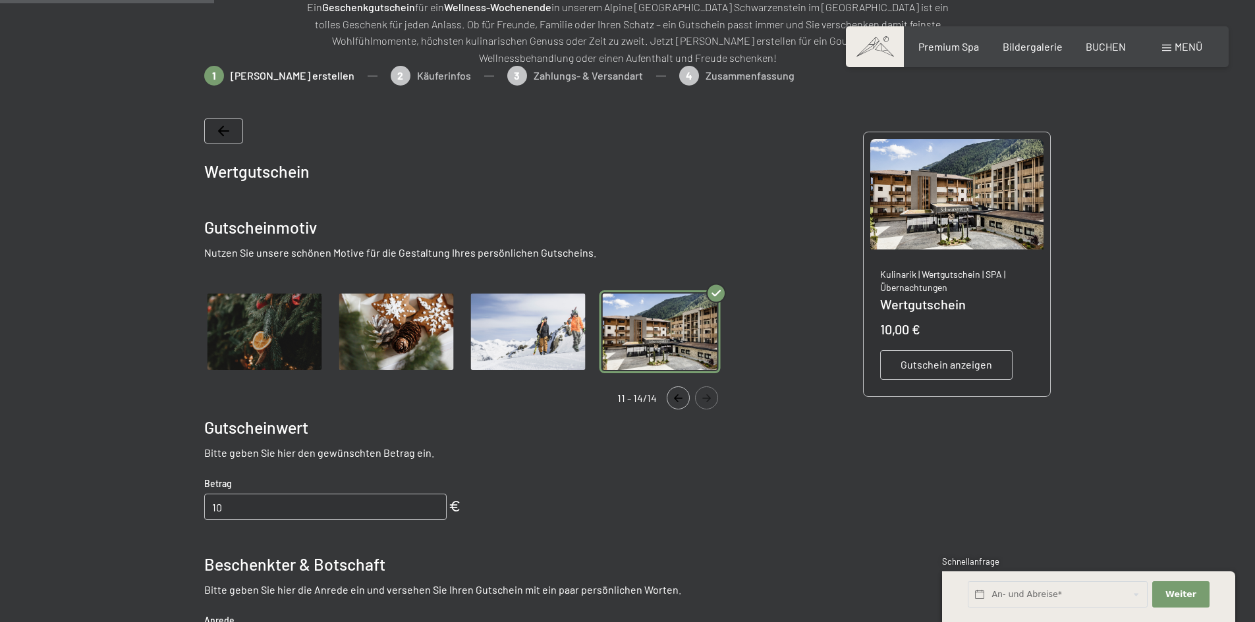
click at [266, 509] on input "10" at bounding box center [325, 507] width 242 height 26
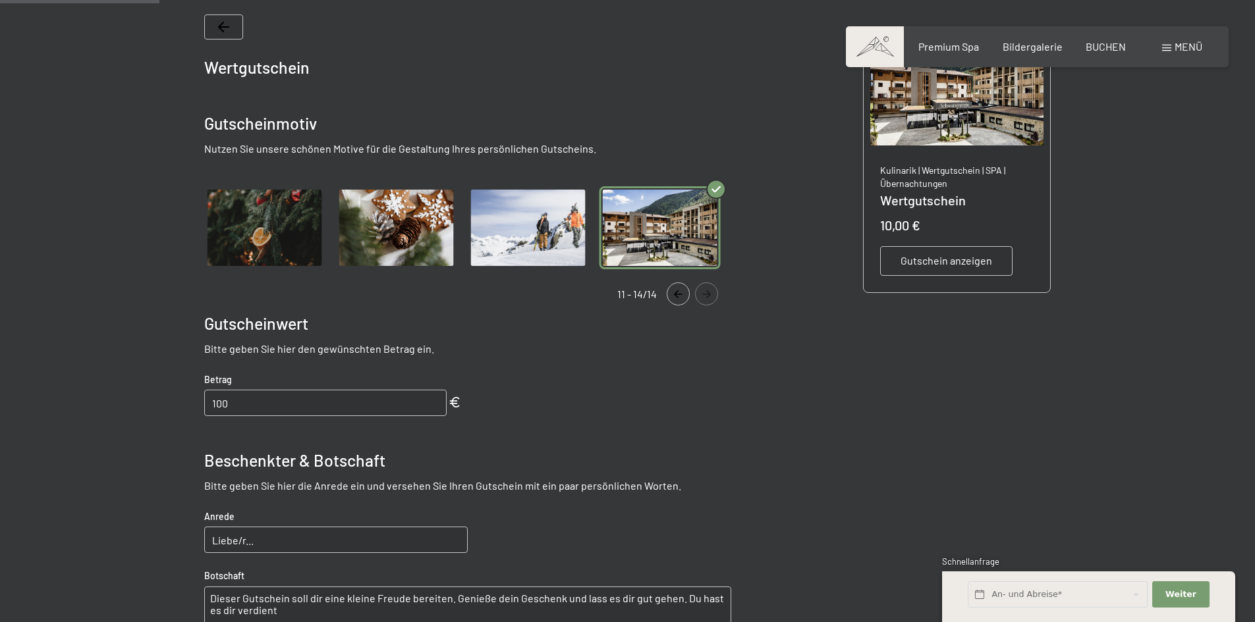
scroll to position [329, 0]
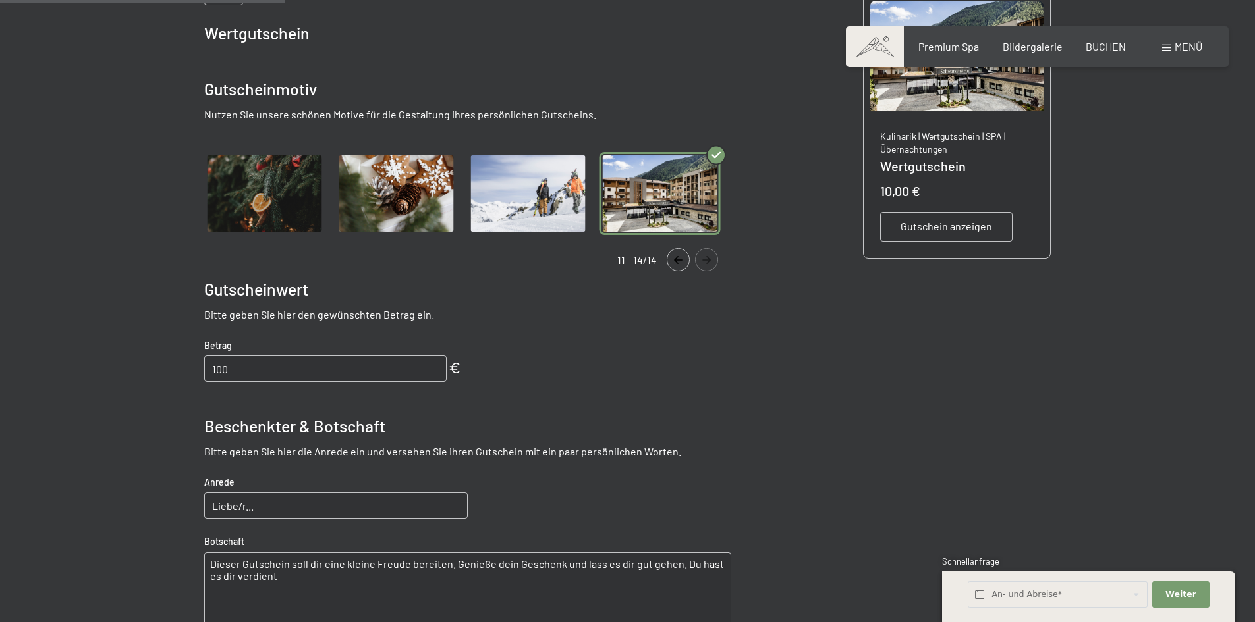
type input "100"
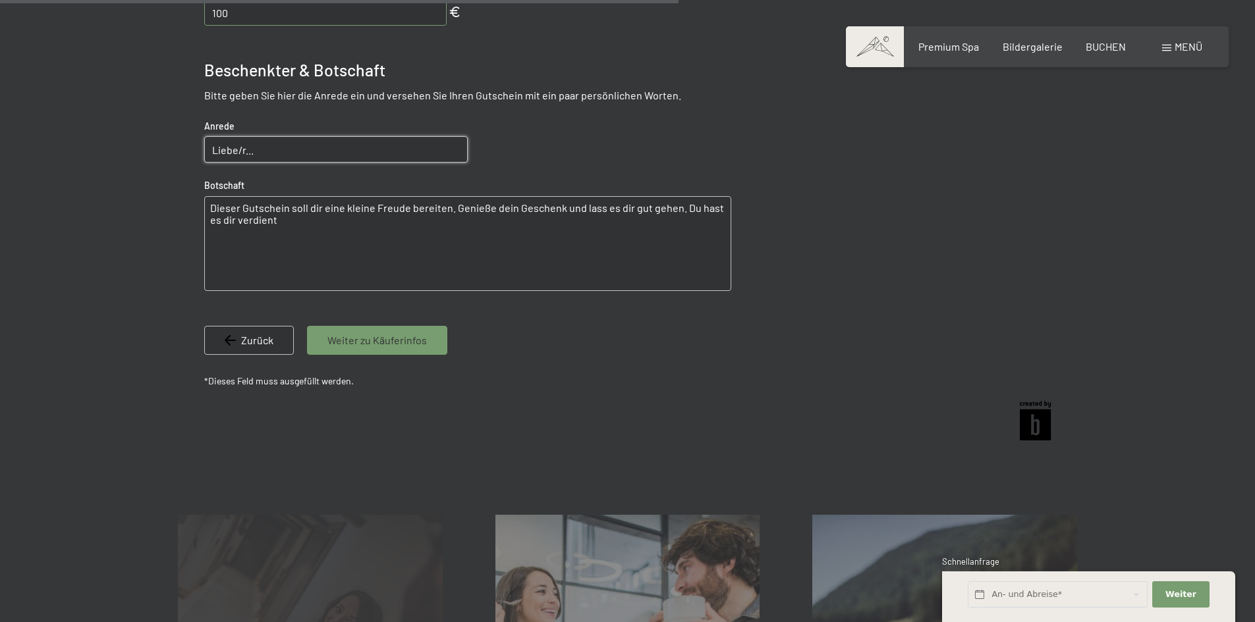
scroll to position [794, 0]
